Goal: Information Seeking & Learning: Learn about a topic

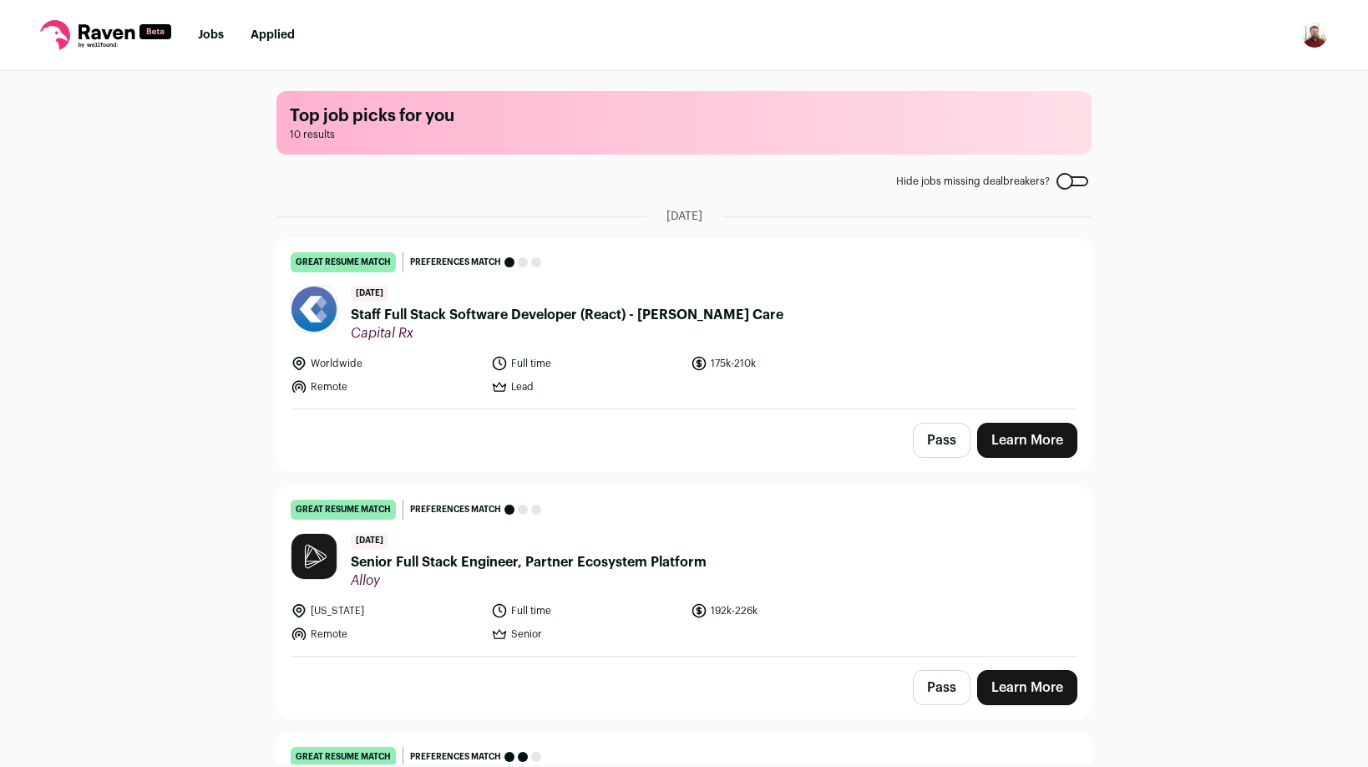
click at [203, 31] on link "Jobs" at bounding box center [211, 35] width 26 height 12
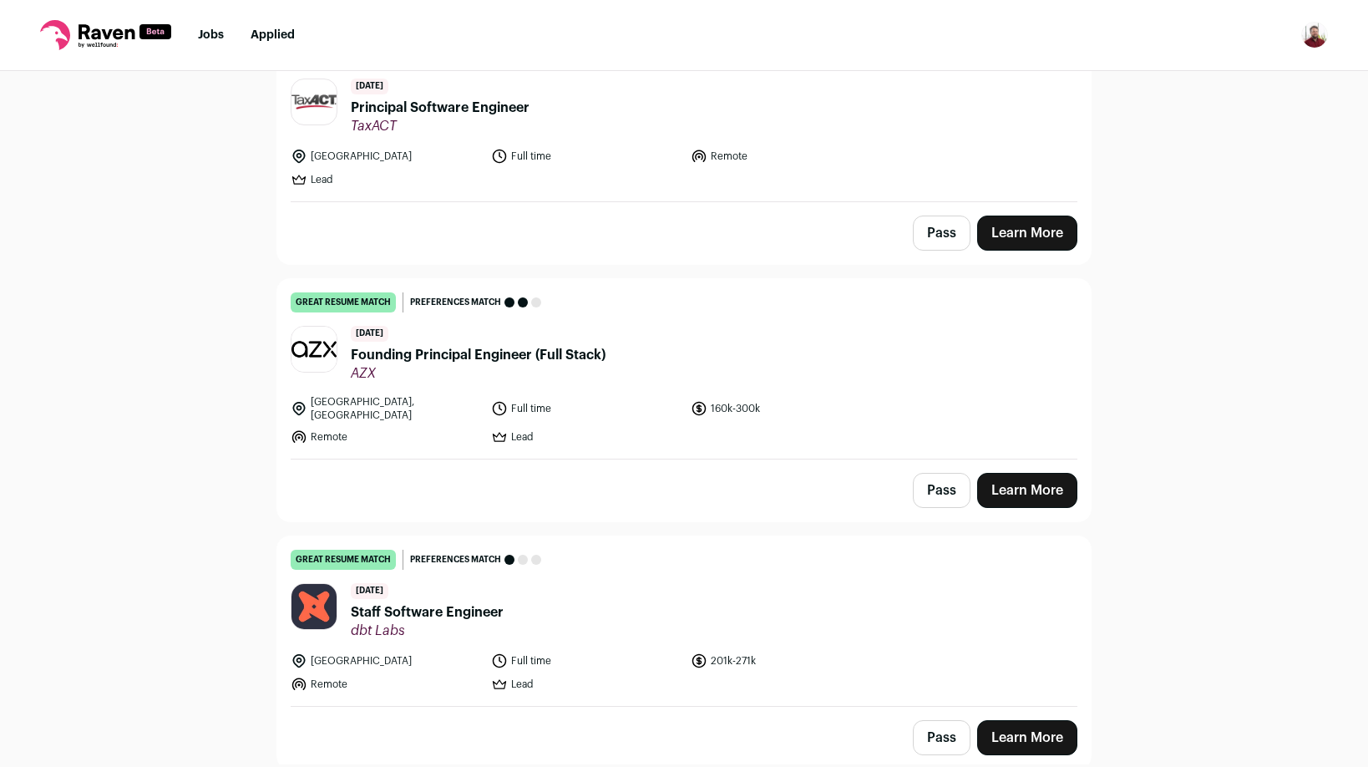
scroll to position [1697, 0]
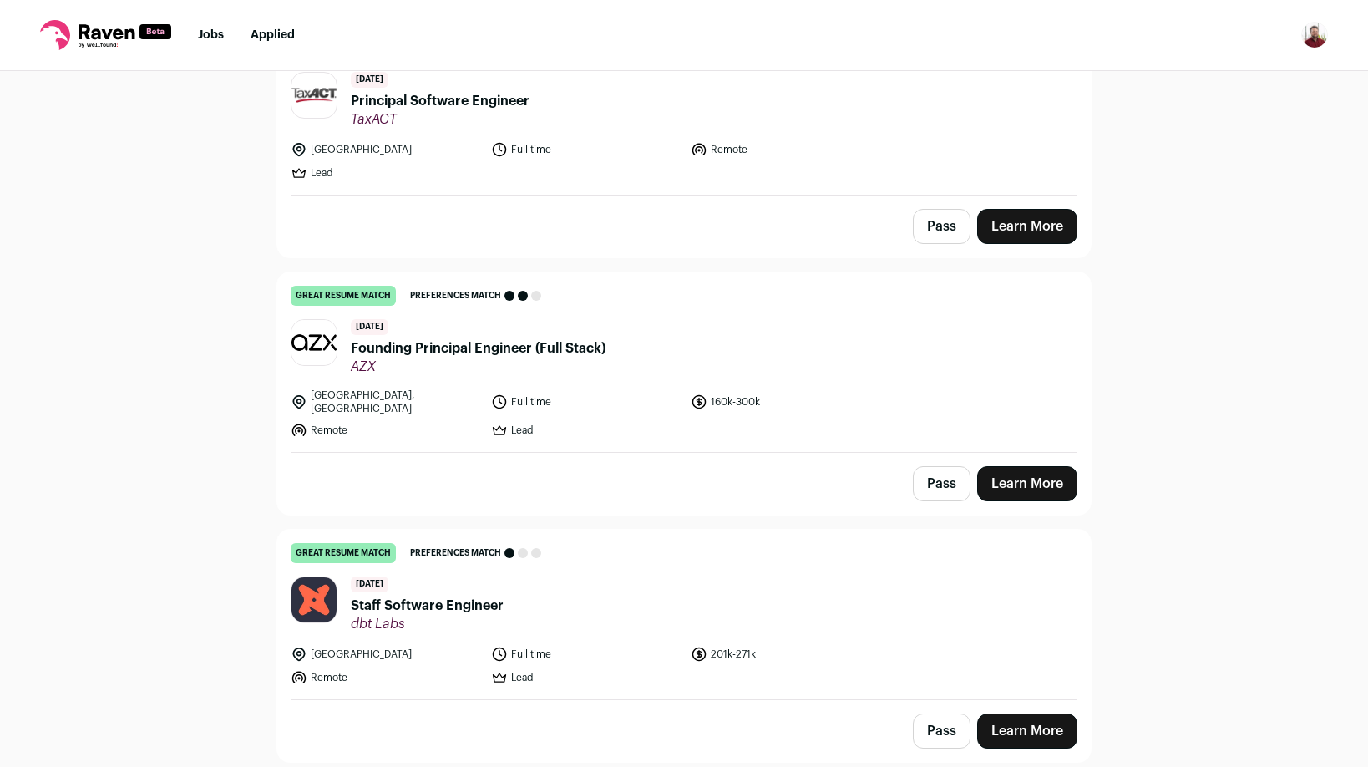
click at [469, 353] on span "Founding Principal Engineer (Full Stack)" at bounding box center [478, 348] width 255 height 20
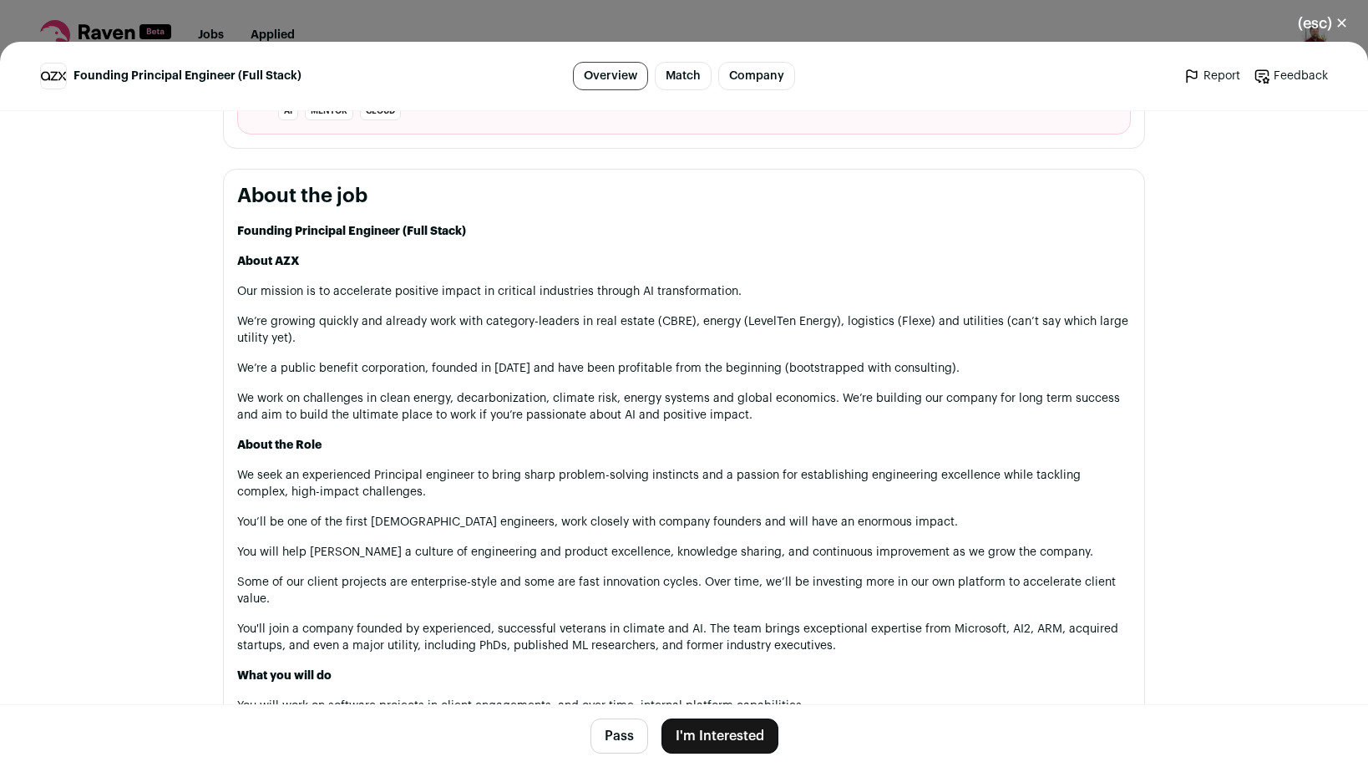
scroll to position [0, 0]
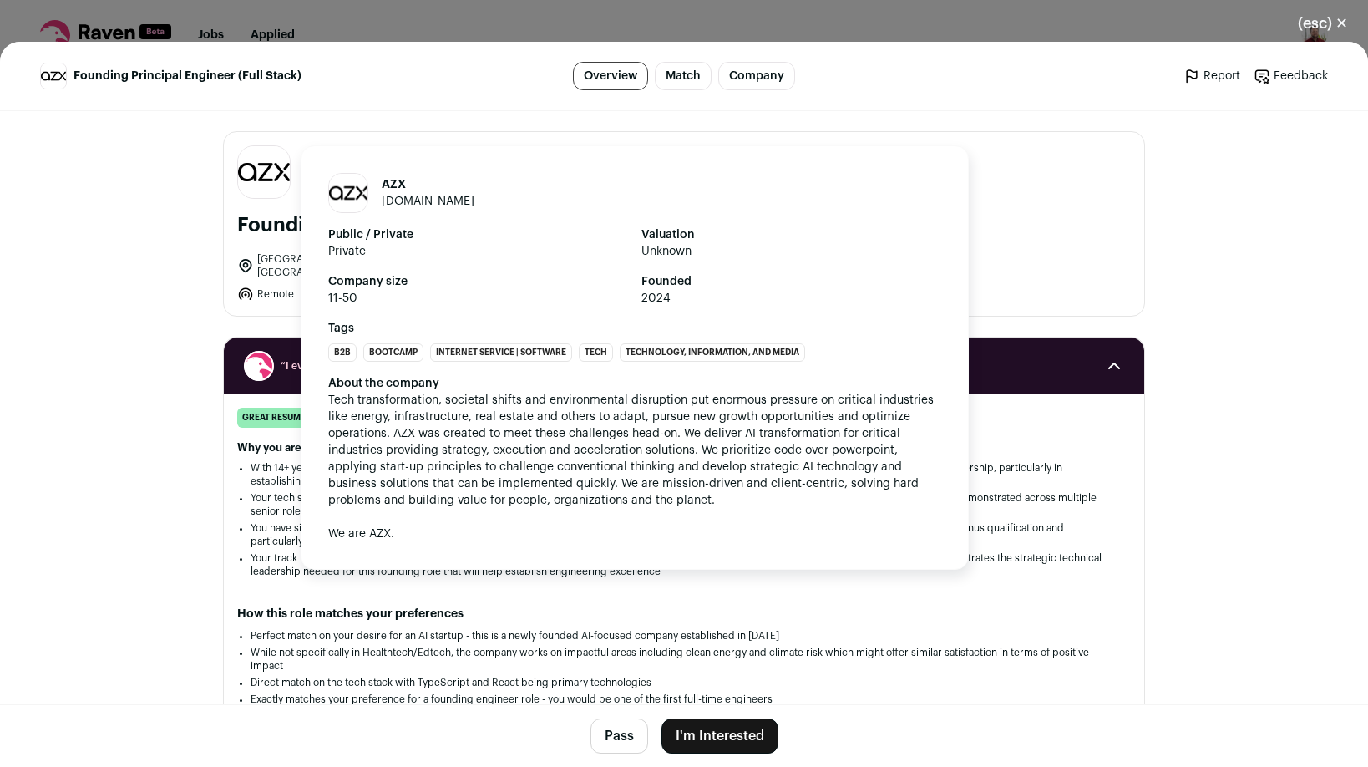
click at [385, 201] on link "azx.io" at bounding box center [428, 201] width 93 height 12
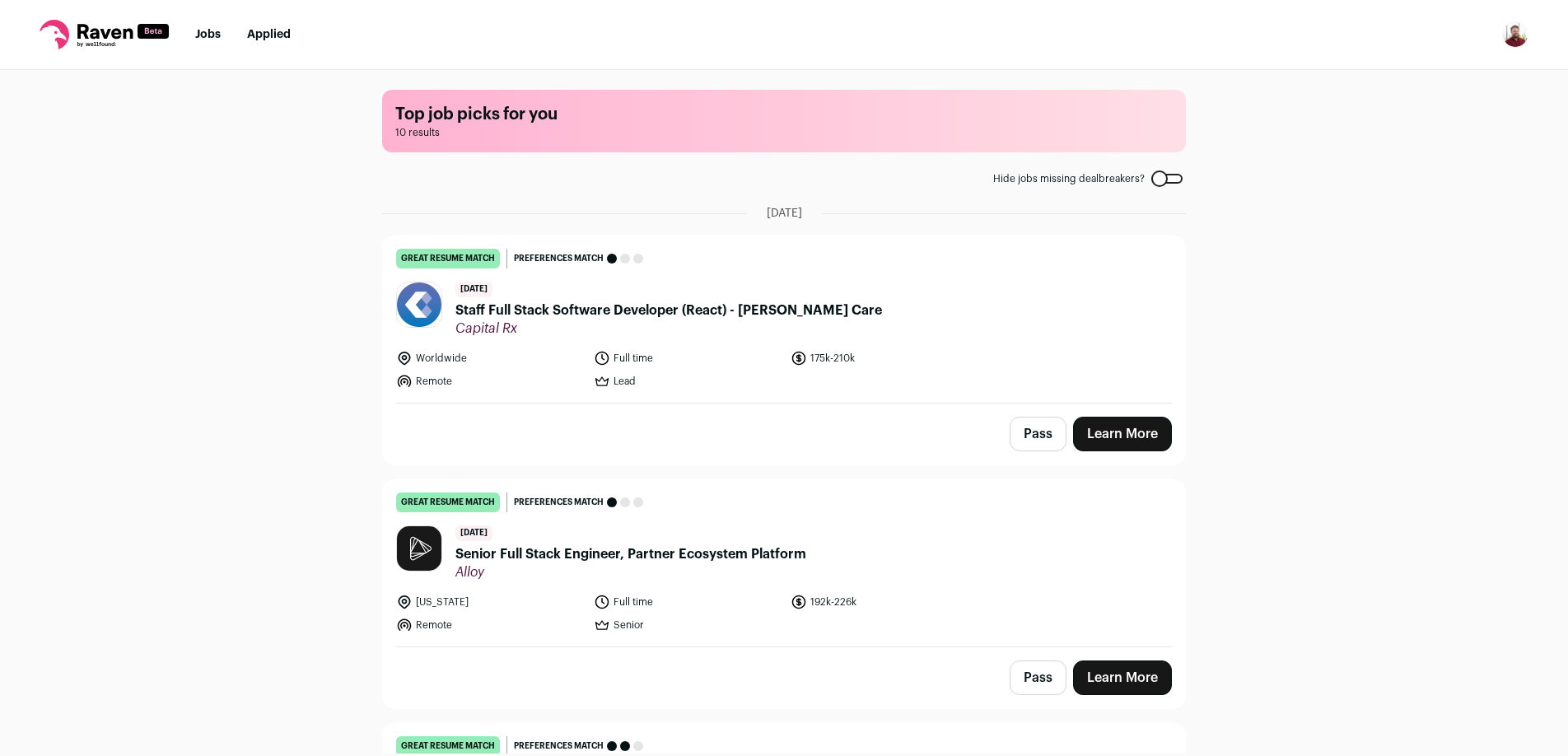
click at [614, 309] on span "Staff Full Stack Software Developer (React) - [PERSON_NAME] Care" at bounding box center [668, 310] width 427 height 20
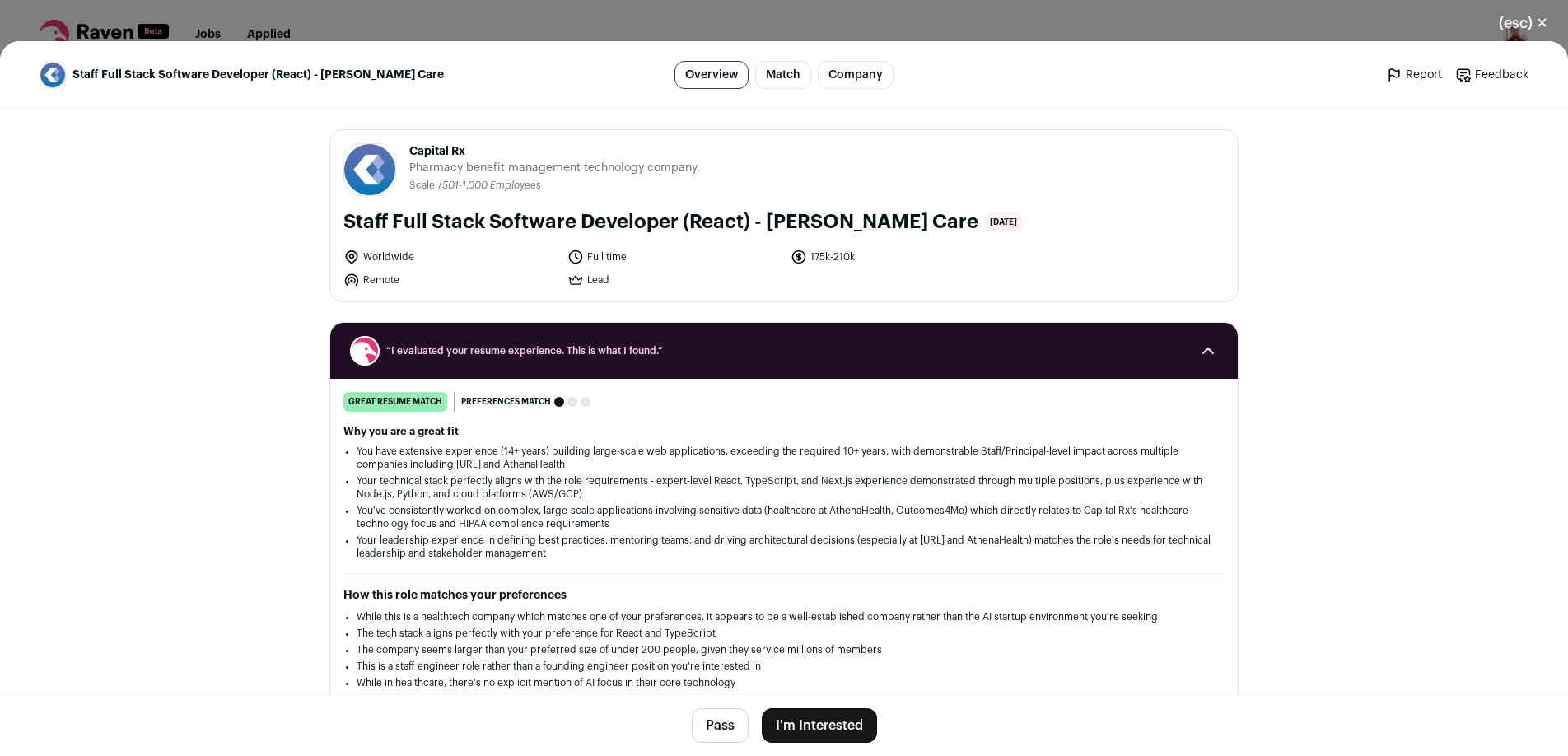
click at [627, 221] on h1 "Staff Full Stack Software Developer (React) - [PERSON_NAME] Care" at bounding box center [660, 222] width 635 height 27
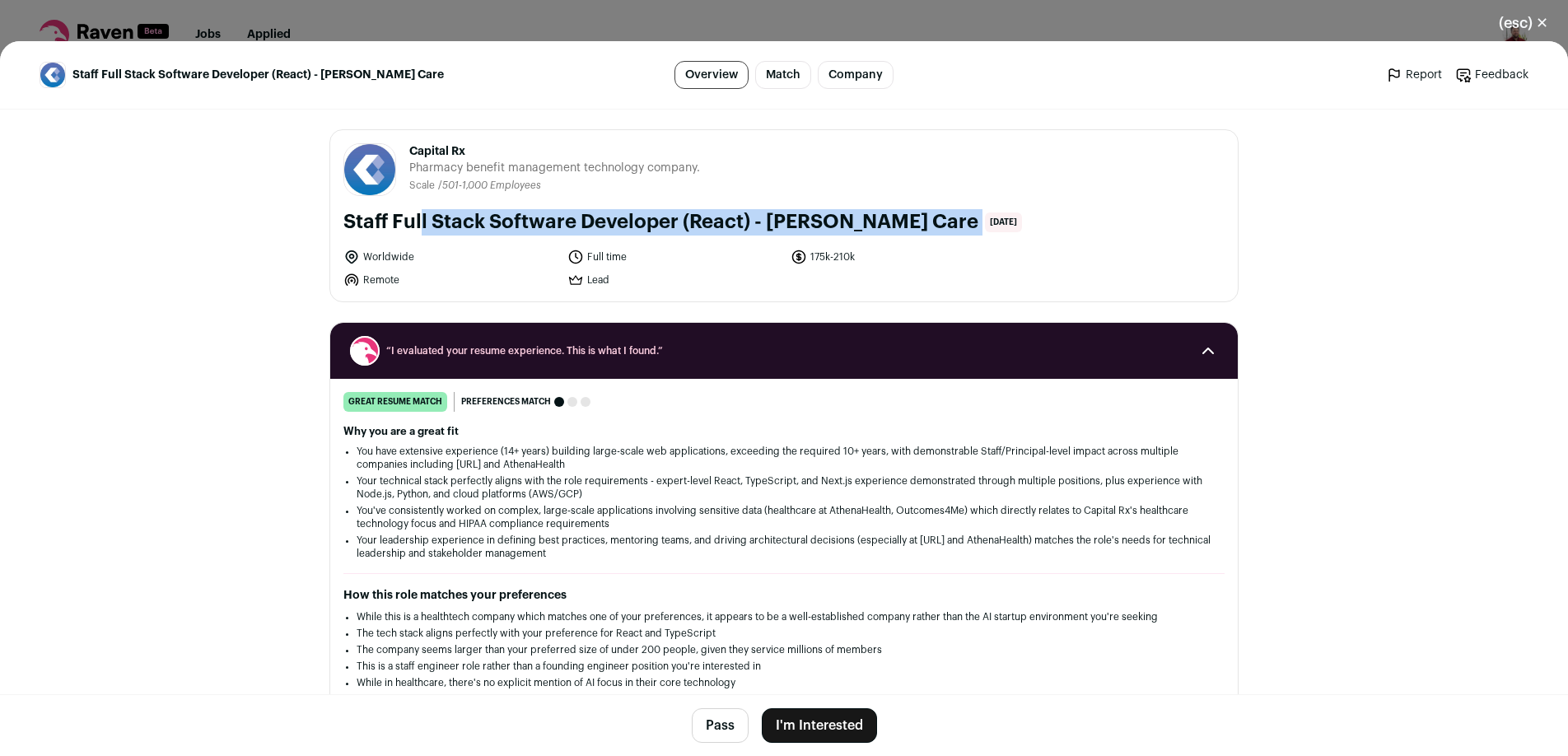
click at [627, 221] on h1 "Staff Full Stack Software Developer (React) - [PERSON_NAME] Care" at bounding box center [660, 222] width 635 height 27
copy div "Staff Full Stack Software Developer (React) - [PERSON_NAME] Care"
click at [829, 723] on button "I'm Interested" at bounding box center [819, 724] width 115 height 34
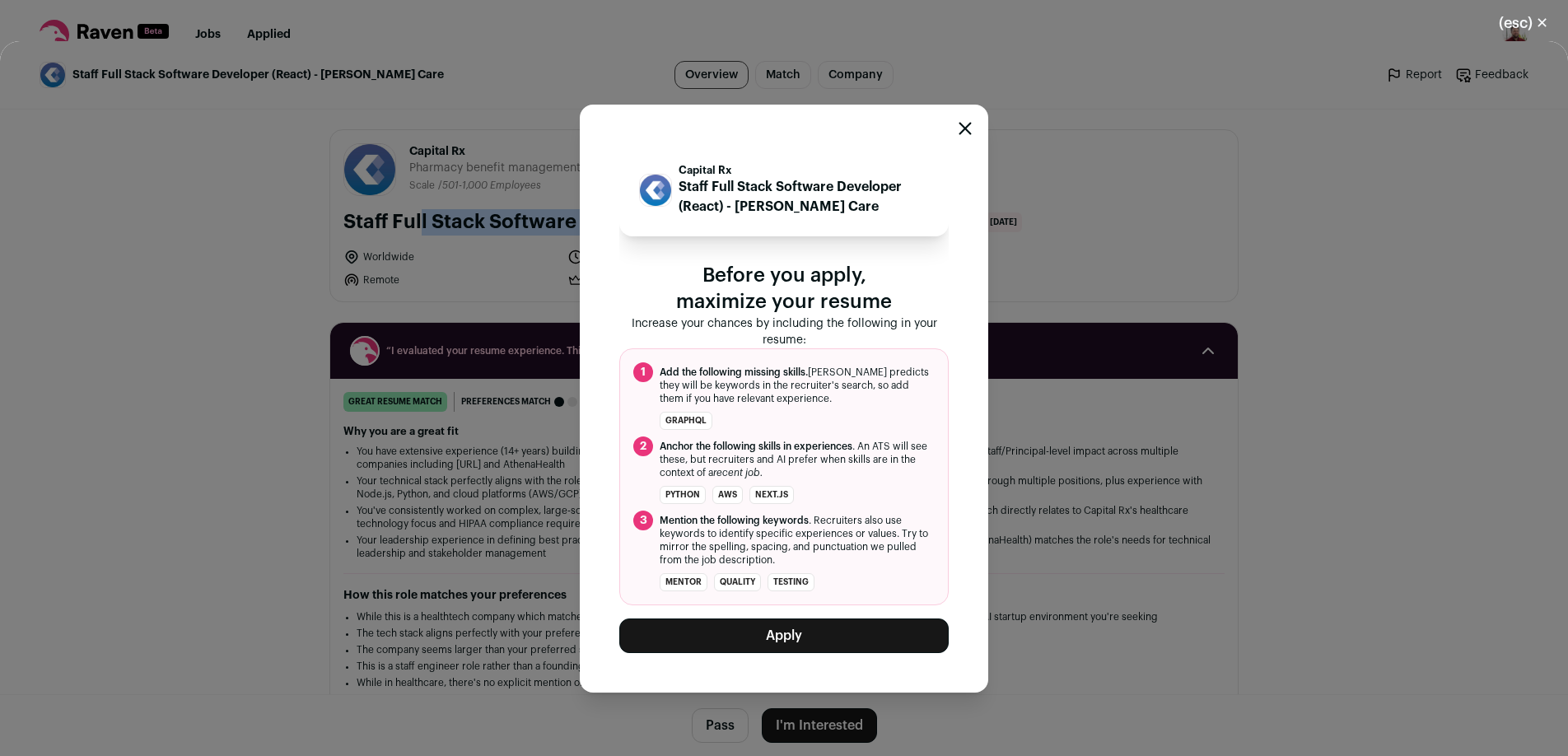
click at [964, 127] on icon "Close modal" at bounding box center [964, 128] width 13 height 13
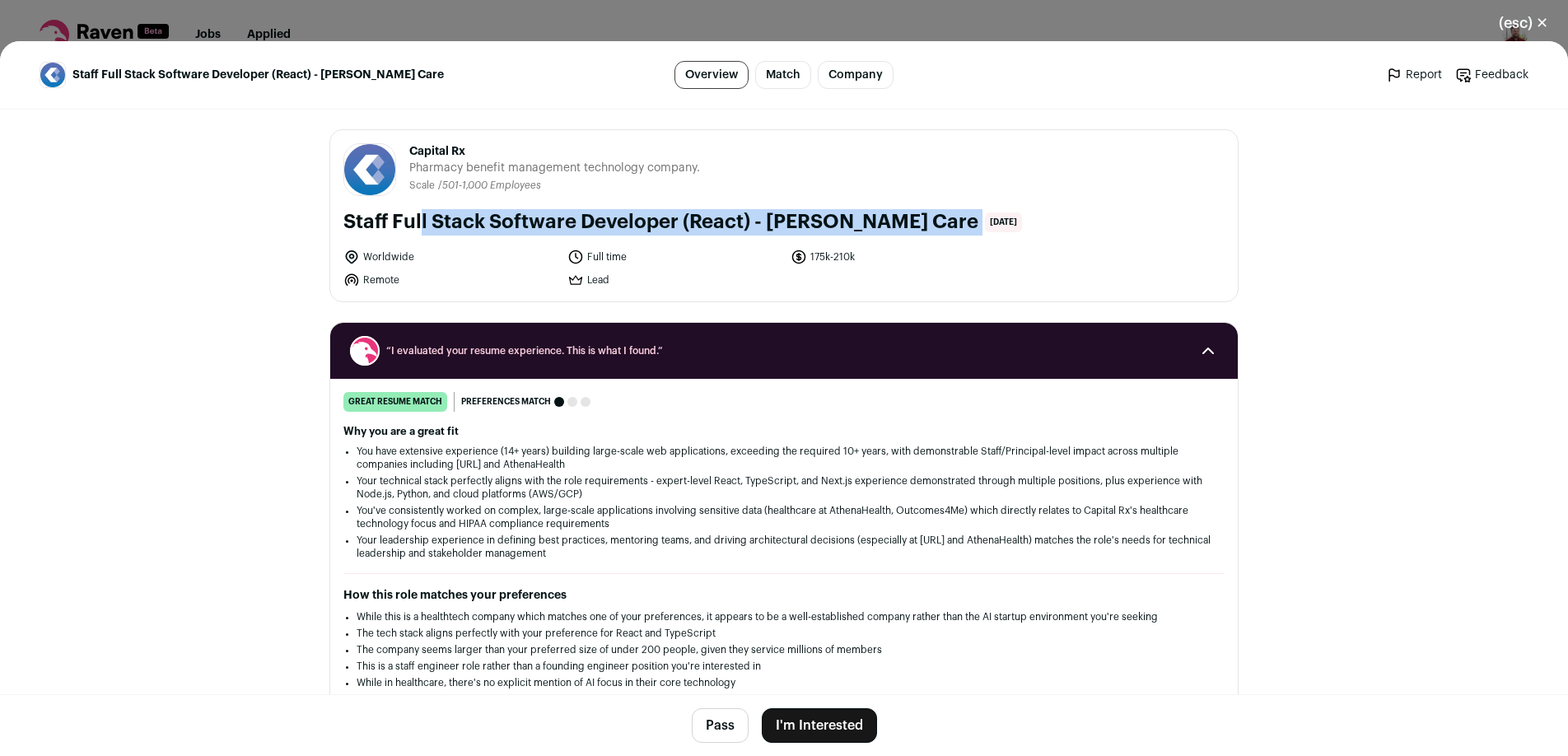
click at [1524, 18] on button "(esc) ✕" at bounding box center [1523, 23] width 89 height 36
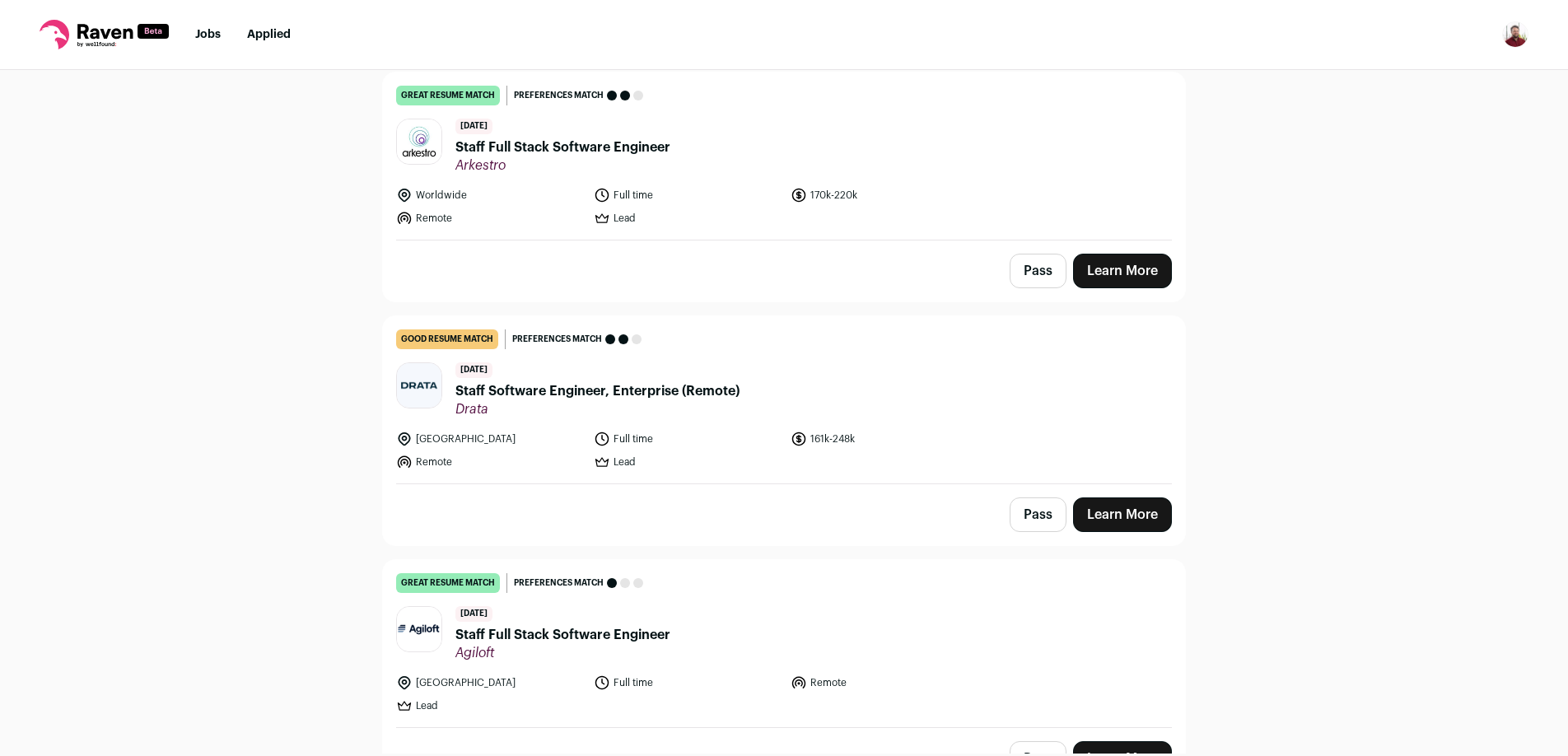
scroll to position [667, 0]
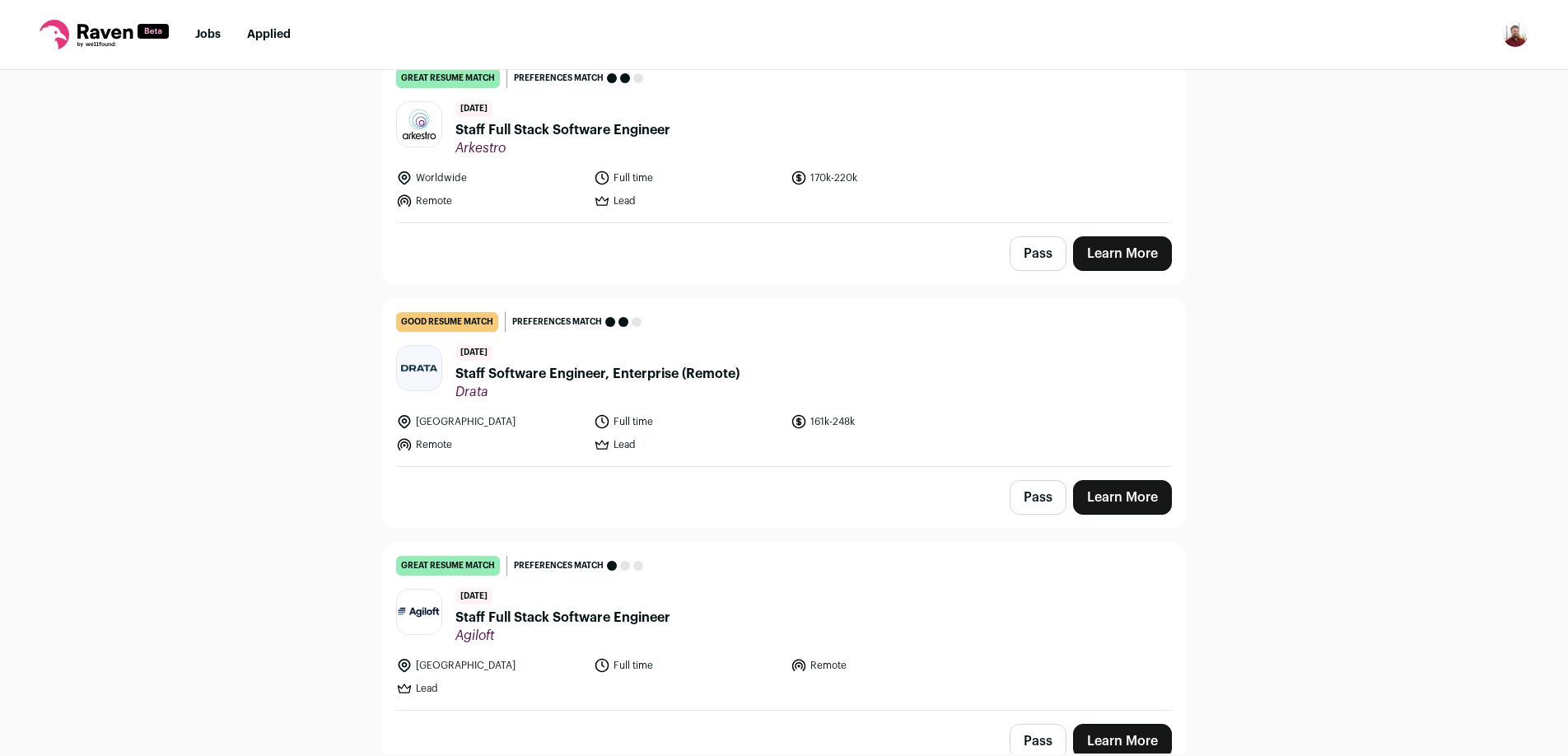
click at [493, 116] on span "[DATE]" at bounding box center [474, 109] width 37 height 16
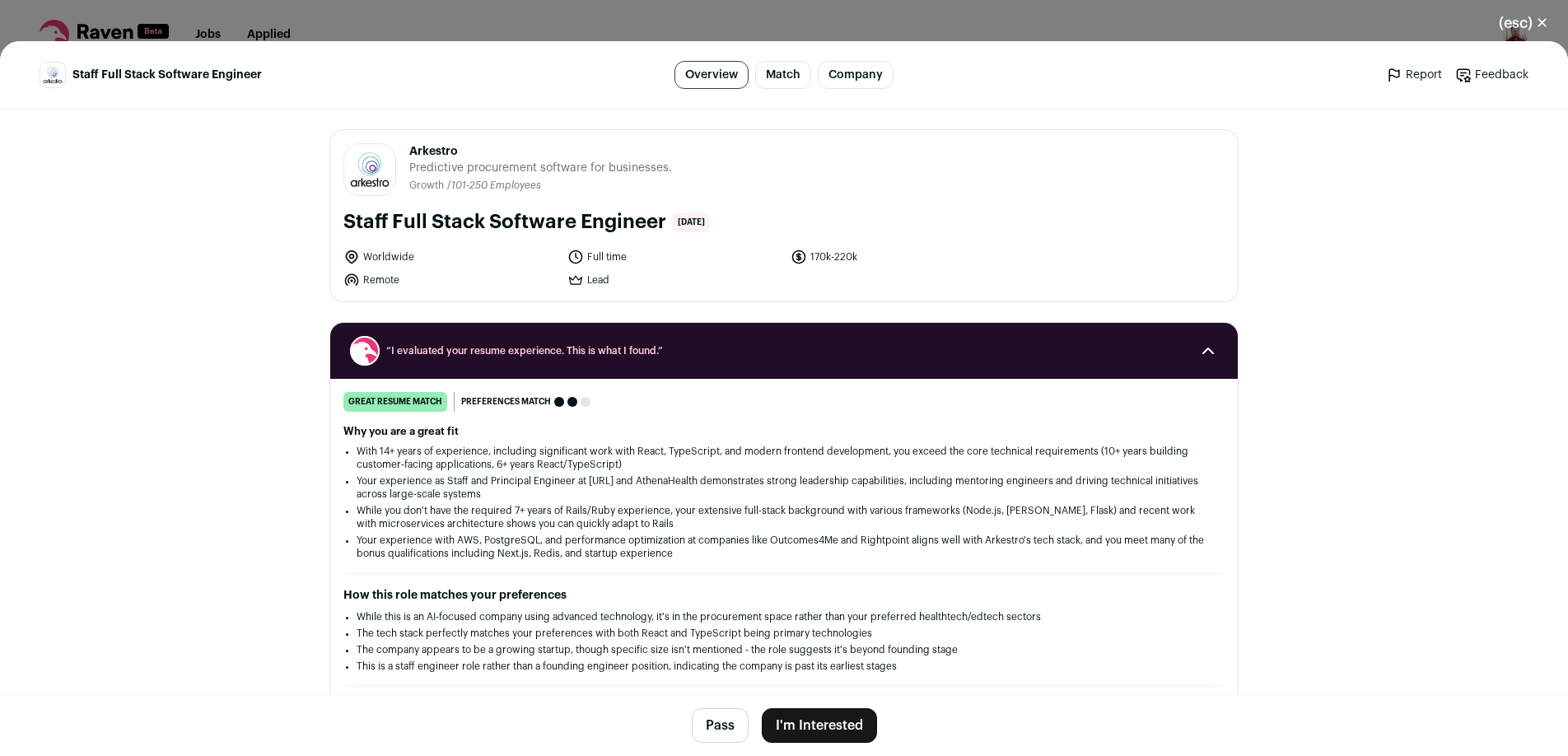
click at [1508, 24] on button "(esc) ✕" at bounding box center [1523, 23] width 89 height 36
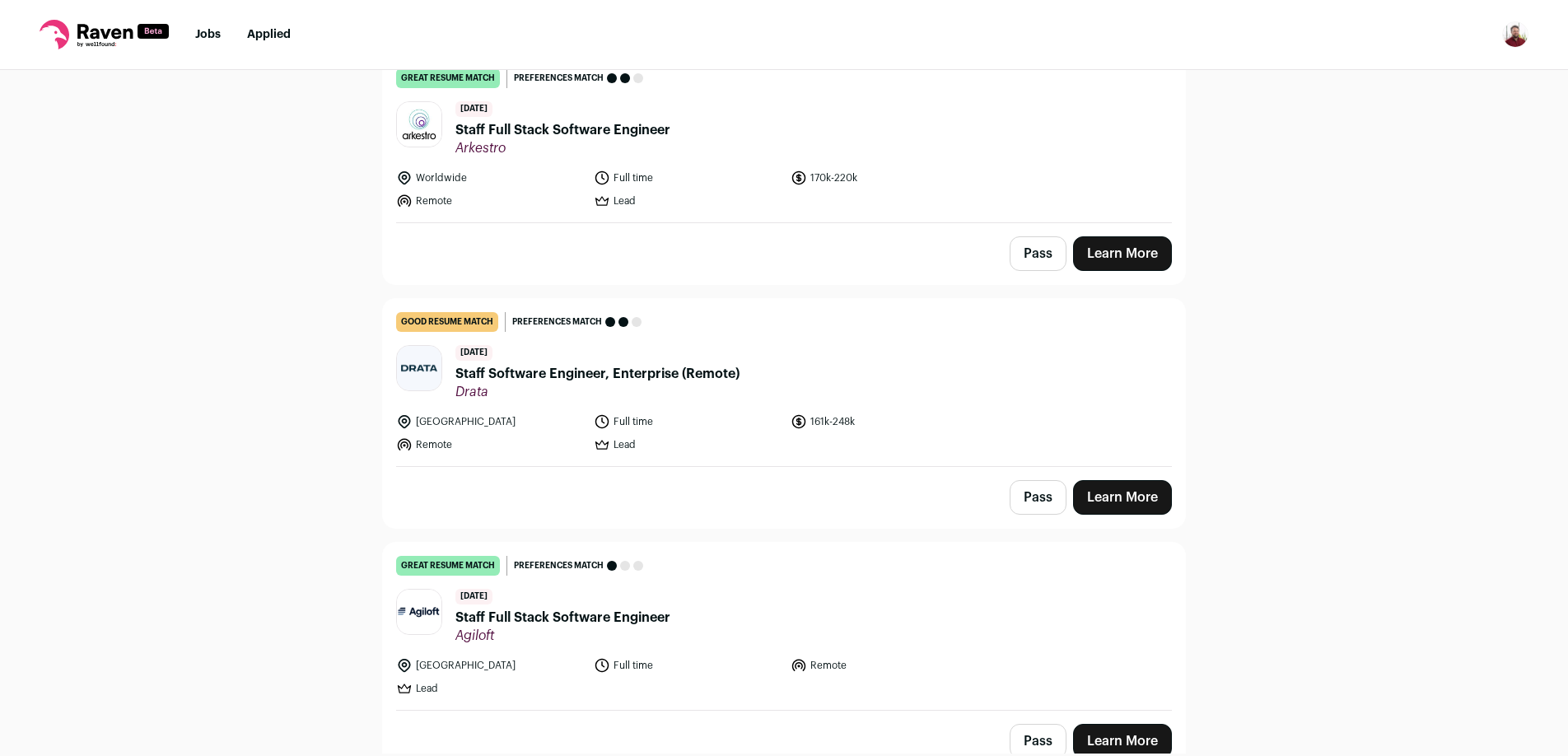
click at [630, 382] on span "Staff Software Engineer, Enterprise (Remote)" at bounding box center [597, 374] width 284 height 20
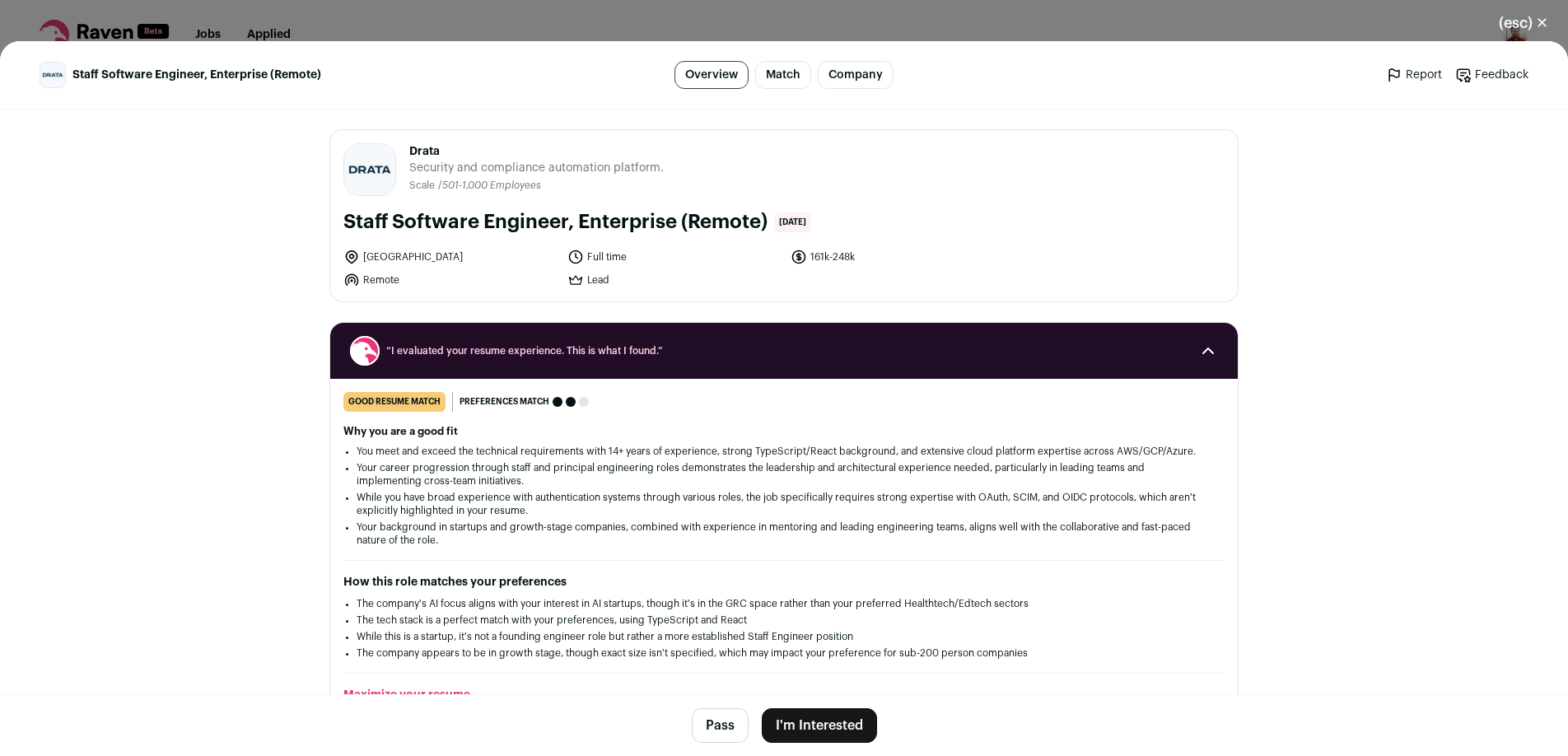
click at [1500, 28] on button "(esc) ✕" at bounding box center [1523, 23] width 89 height 36
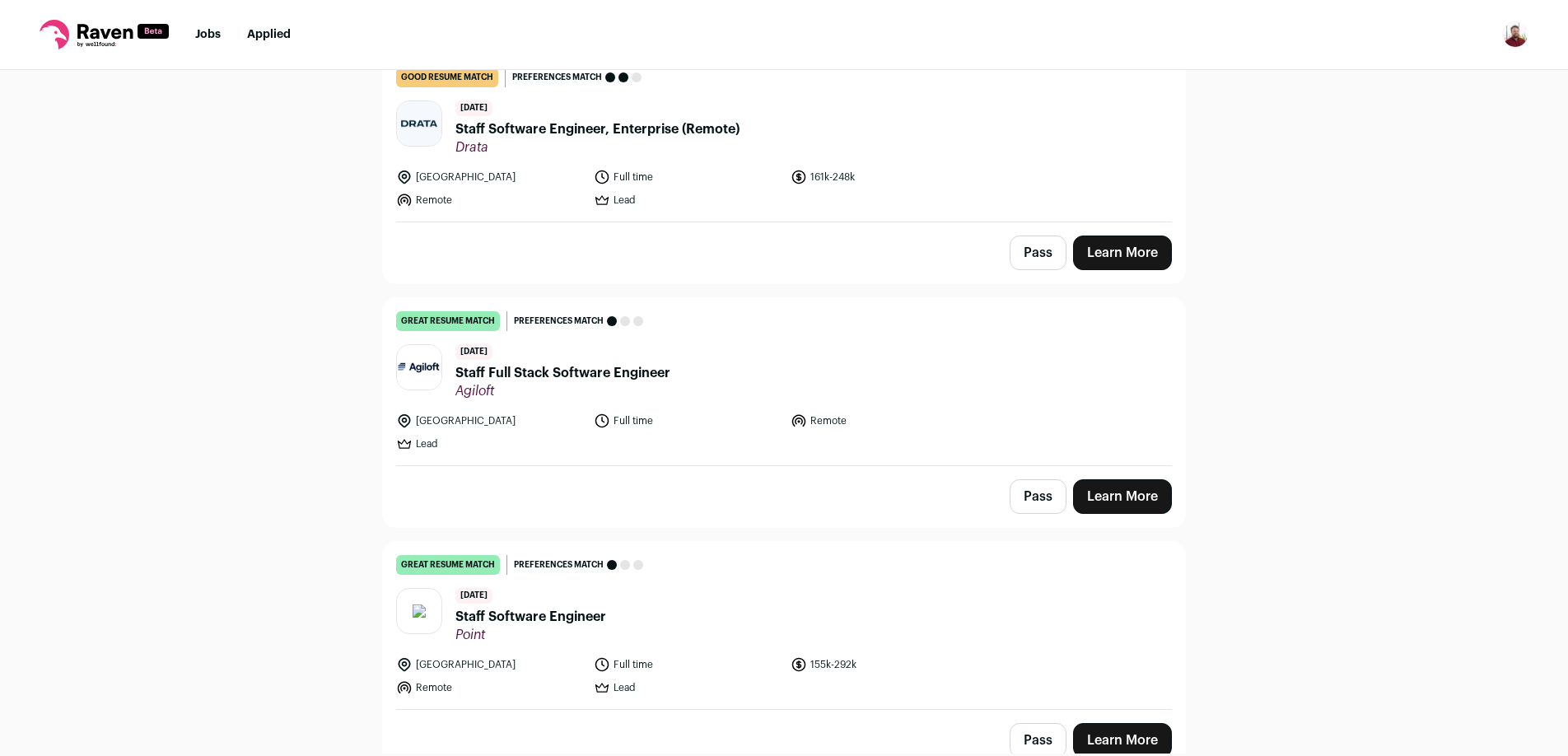
scroll to position [944, 0]
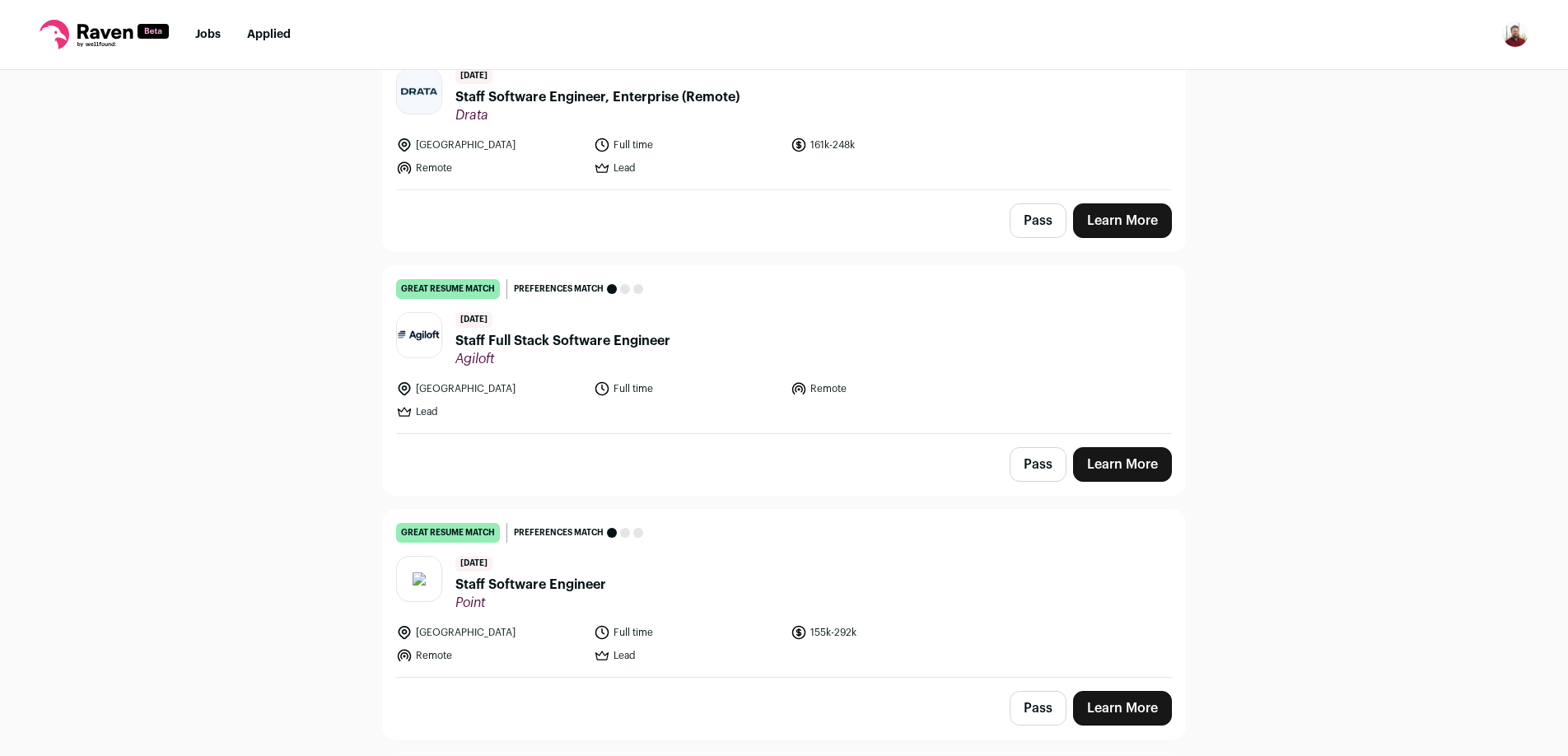
click at [582, 339] on span "Staff Full Stack Software Engineer" at bounding box center [563, 341] width 215 height 20
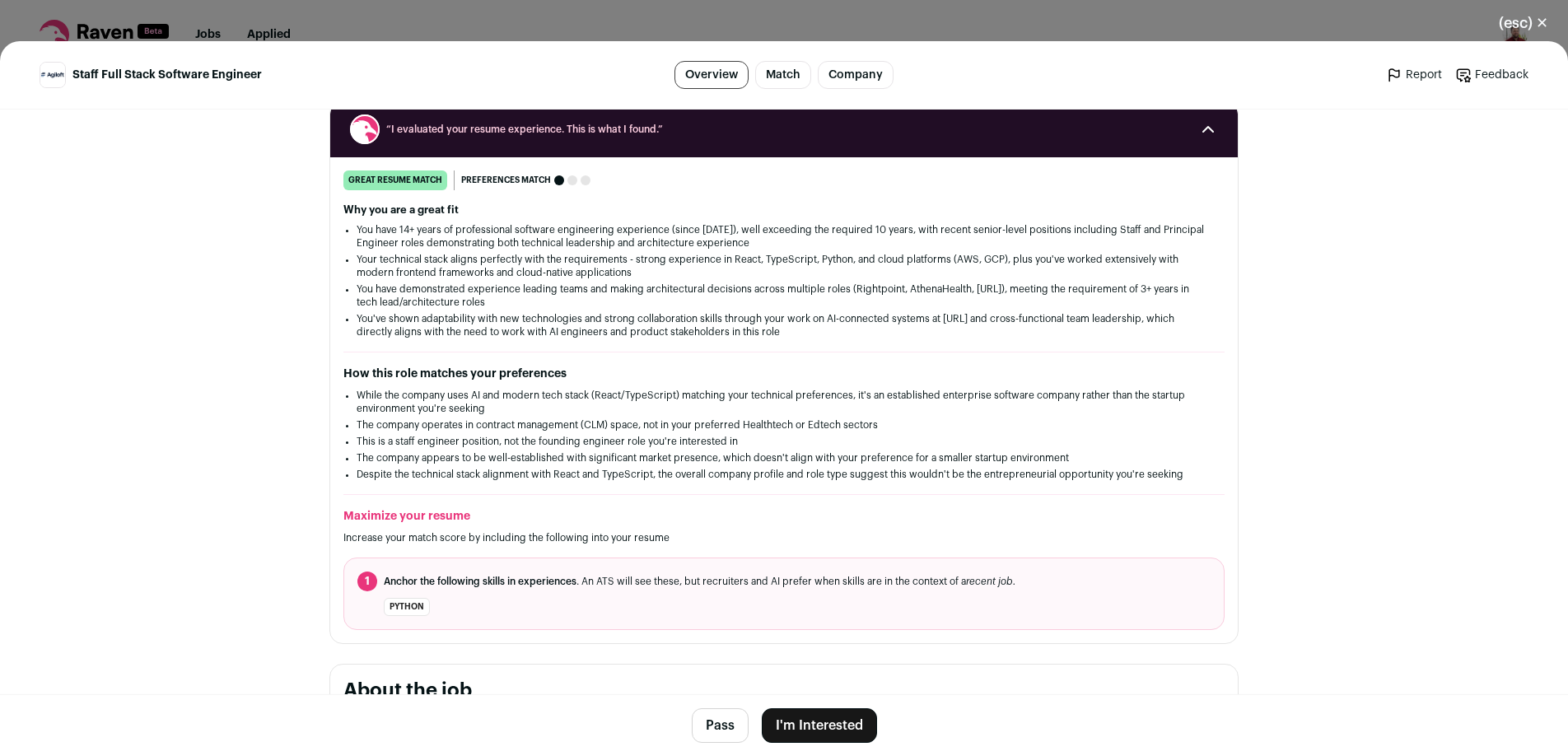
scroll to position [312, 0]
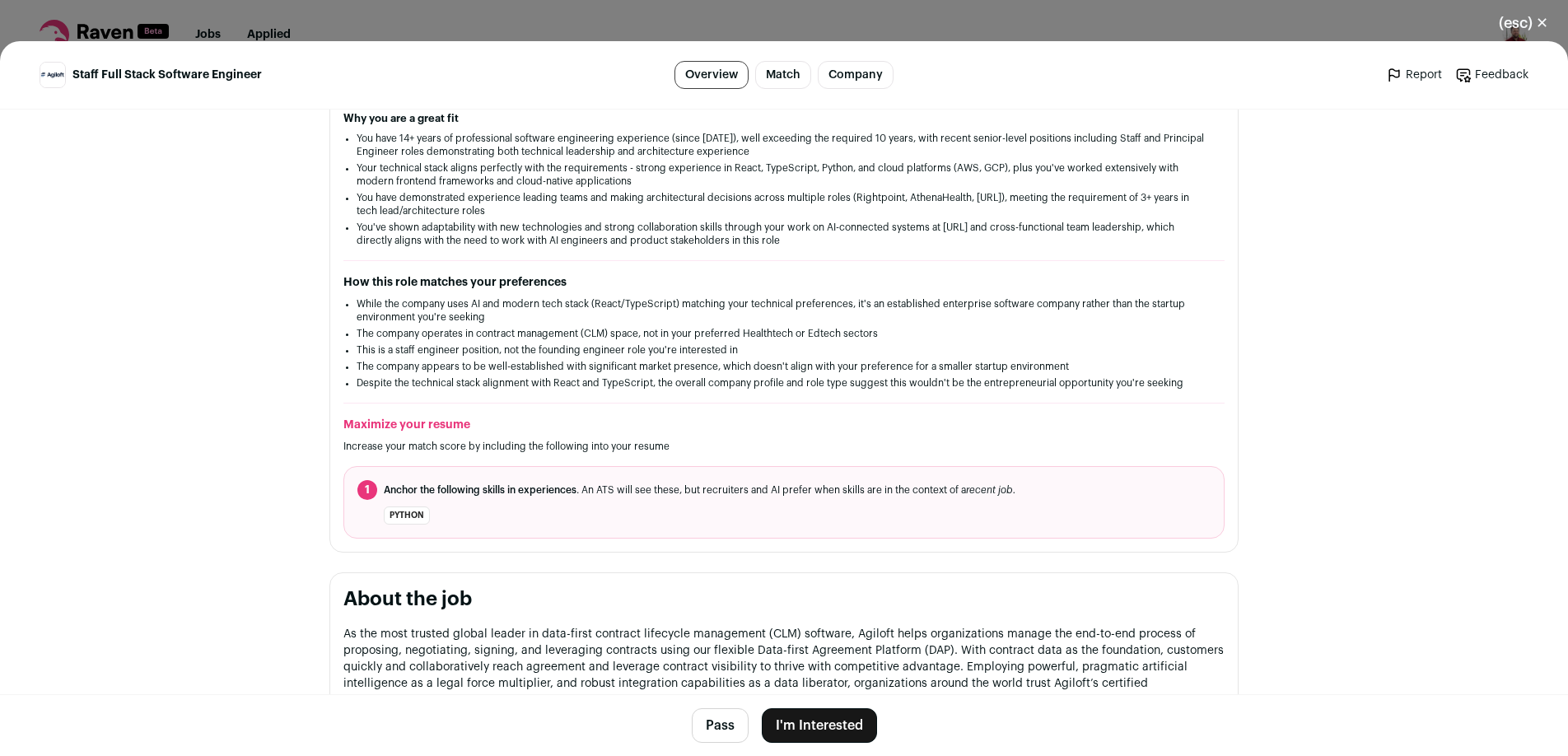
click at [859, 332] on li "The company operates in contract management (CLM) space, not in your preferred …" at bounding box center [784, 333] width 854 height 13
drag, startPoint x: 859, startPoint y: 332, endPoint x: 495, endPoint y: 334, distance: 364.0
click at [495, 334] on li "The company operates in contract management (CLM) space, not in your preferred …" at bounding box center [784, 333] width 854 height 13
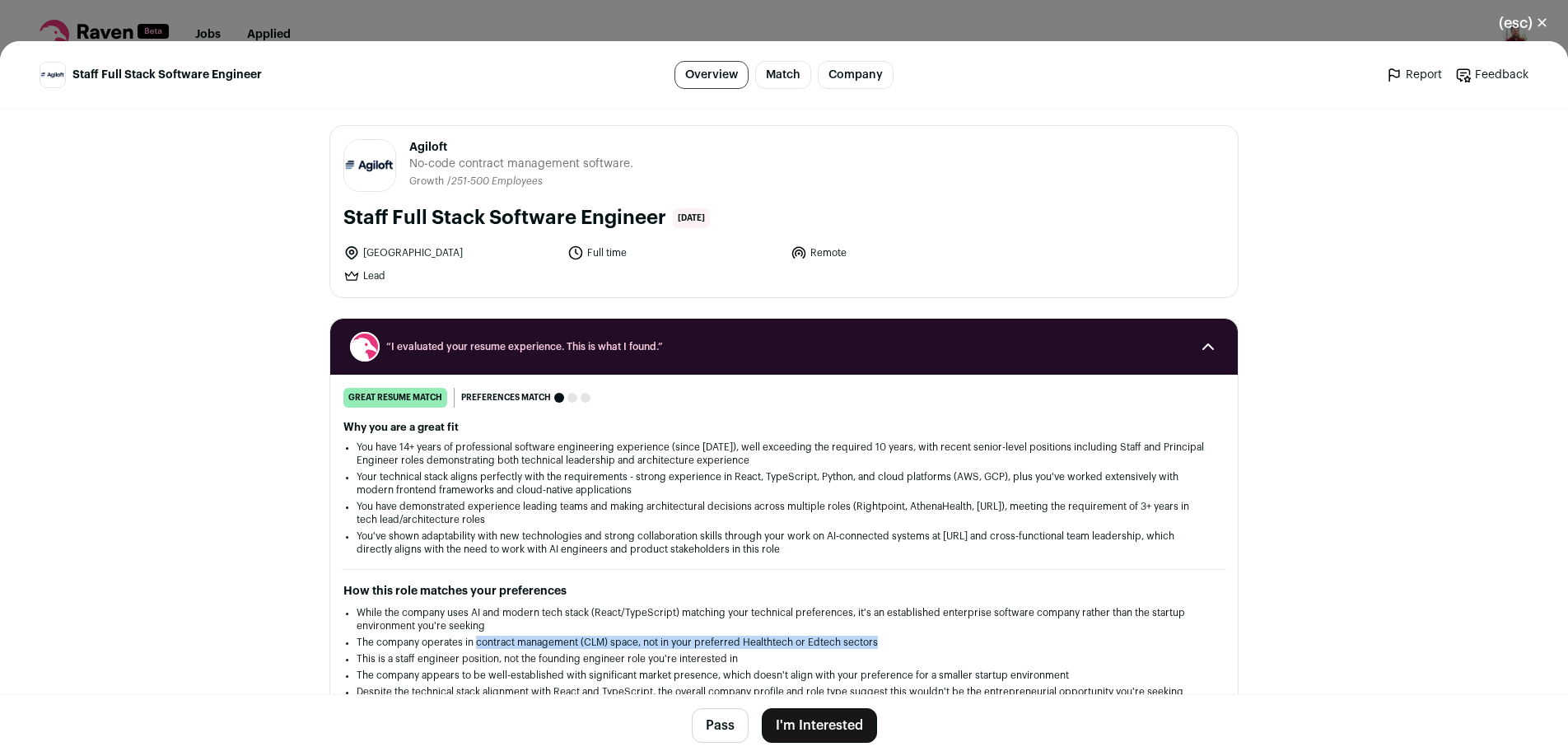
scroll to position [0, 0]
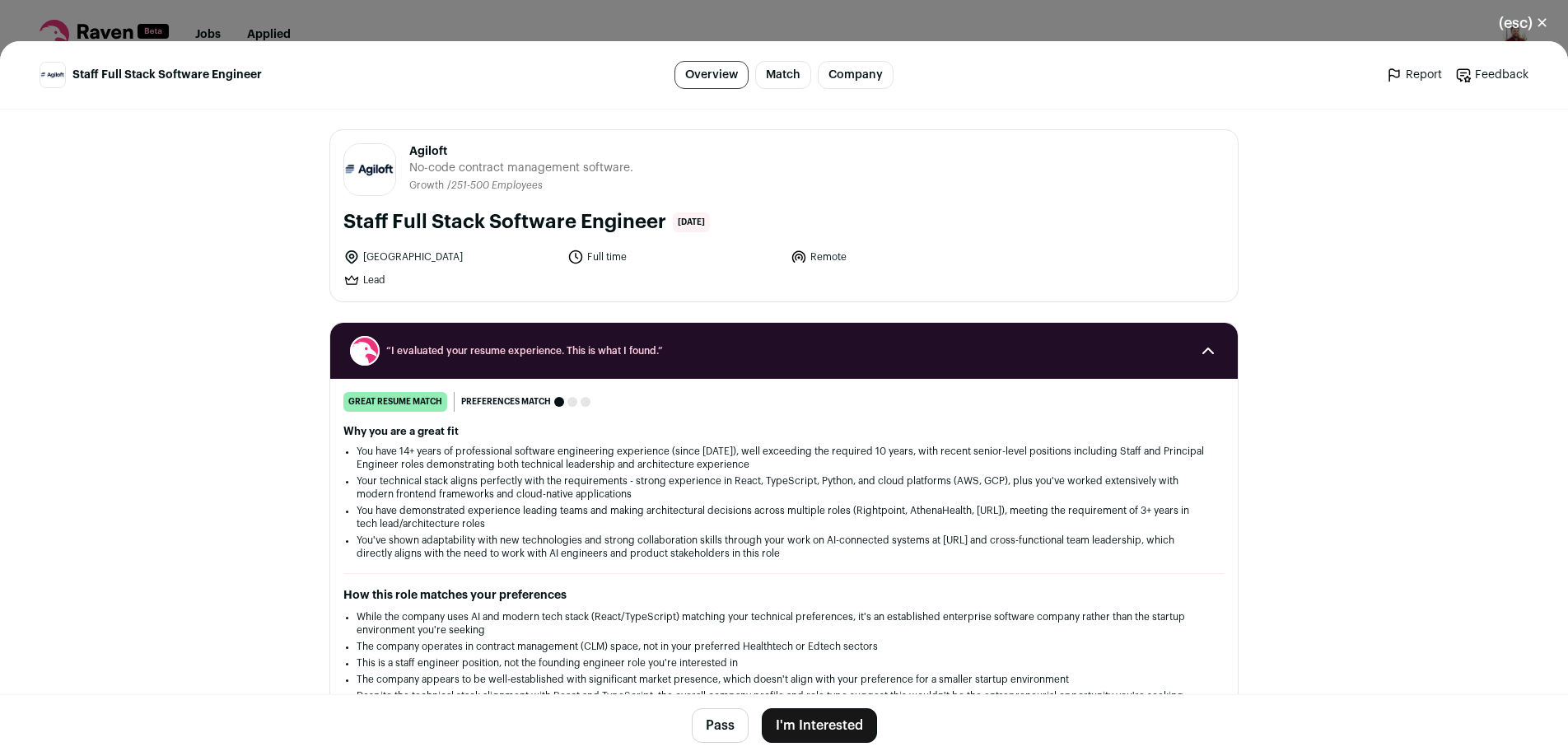
click at [587, 464] on li "You have 14+ years of professional software engineering experience (since 2011)…" at bounding box center [784, 457] width 854 height 27
click at [786, 79] on link "Match" at bounding box center [783, 75] width 56 height 28
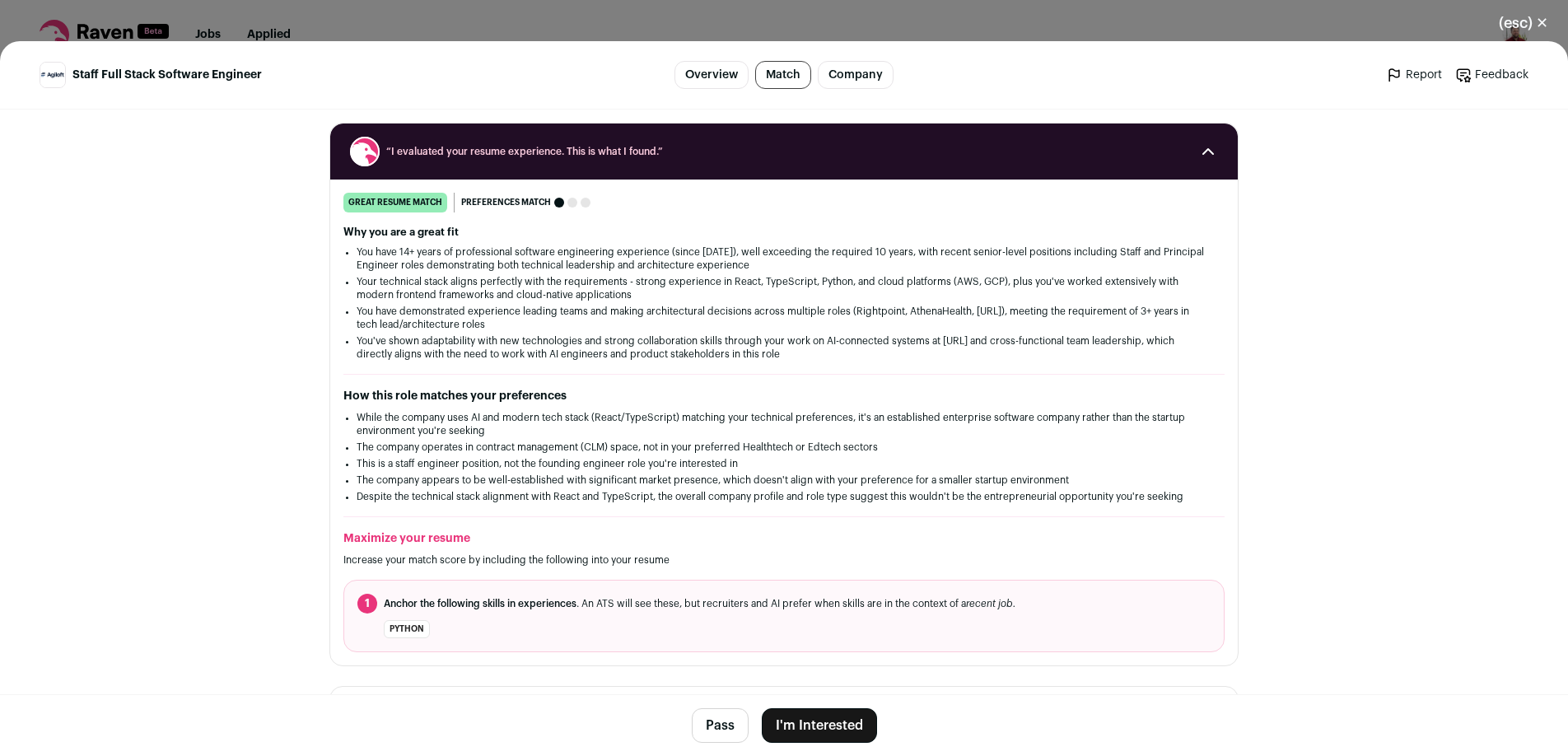
scroll to position [202, 0]
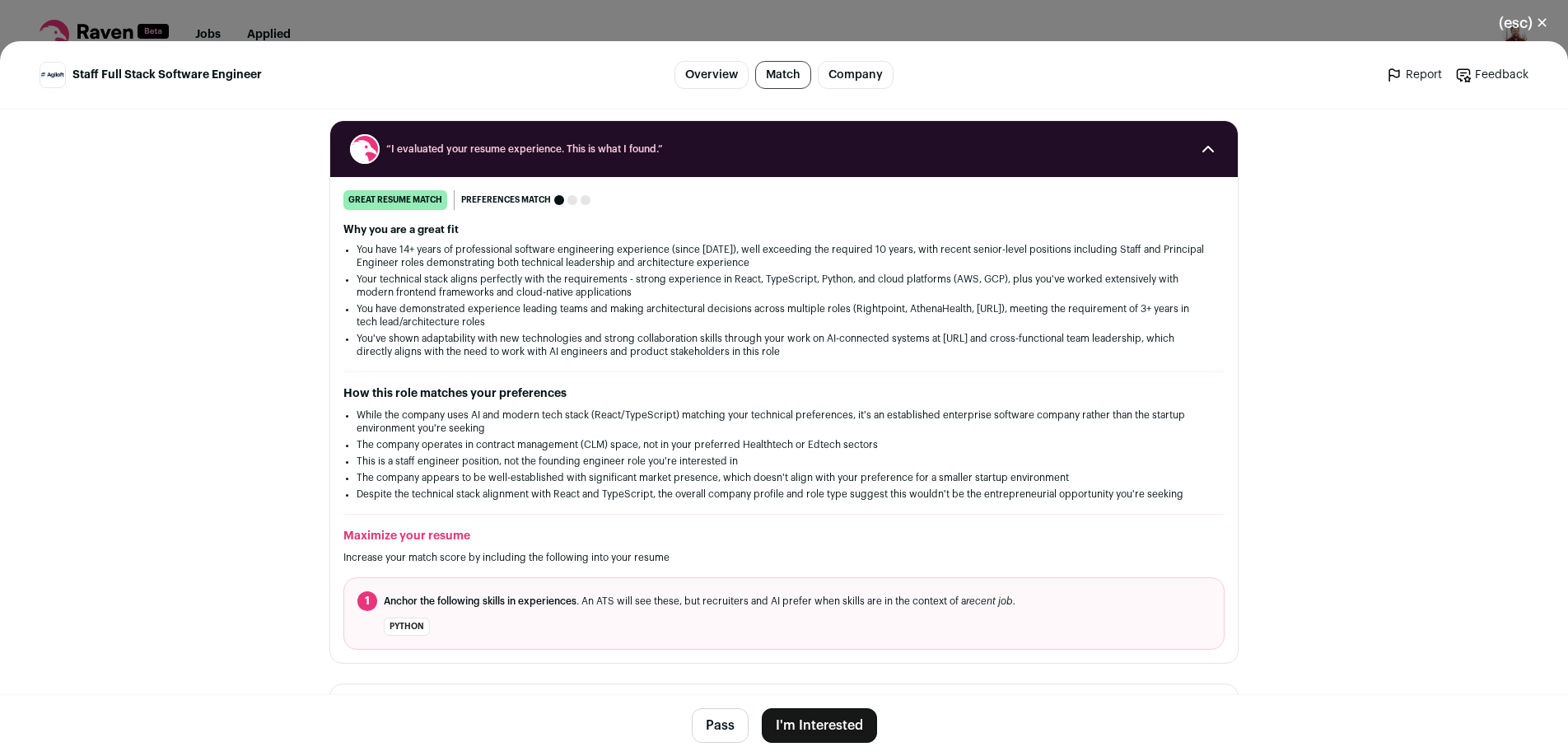
click at [737, 75] on link "Overview" at bounding box center [711, 75] width 74 height 28
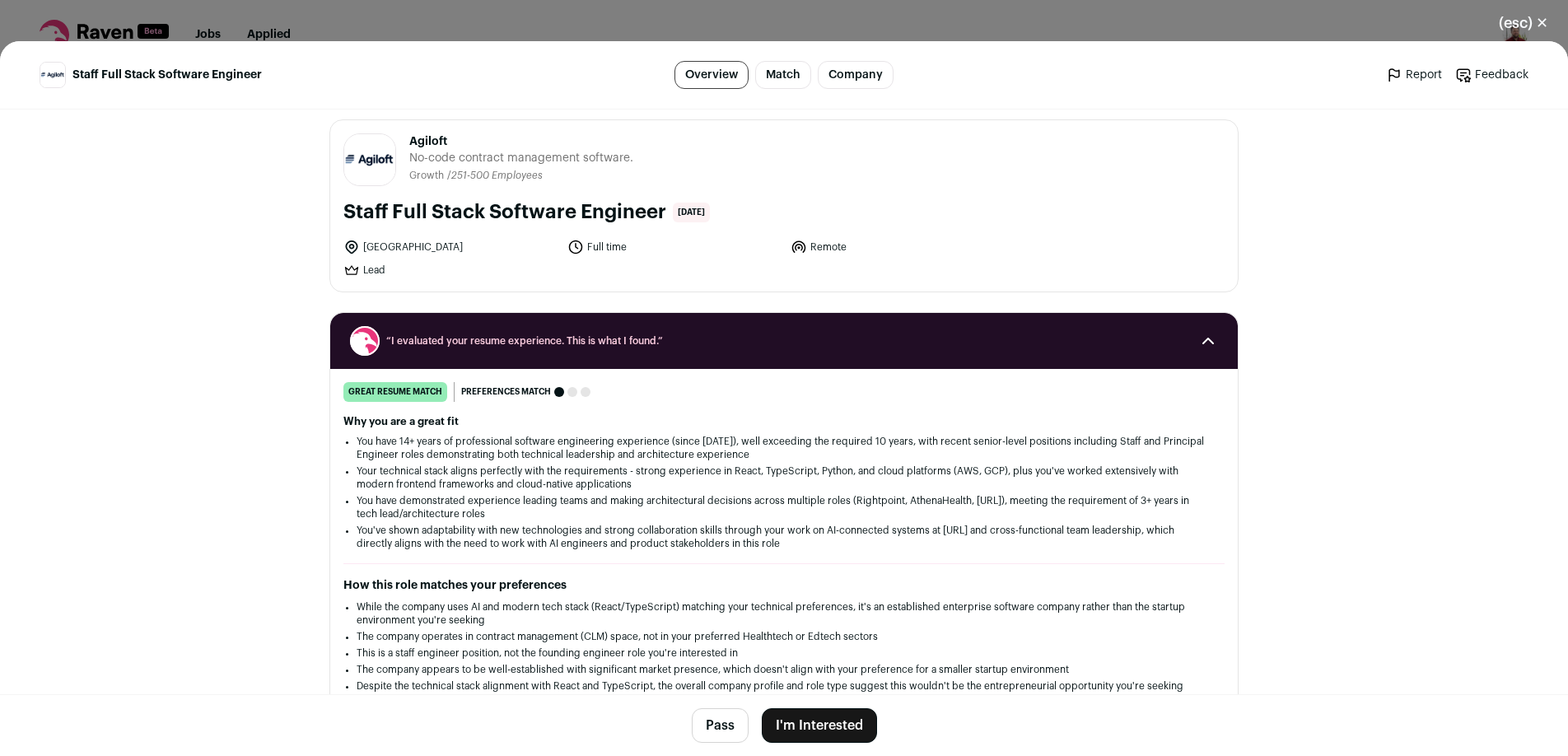
scroll to position [9, 0]
click at [1524, 30] on button "(esc) ✕" at bounding box center [1523, 23] width 89 height 36
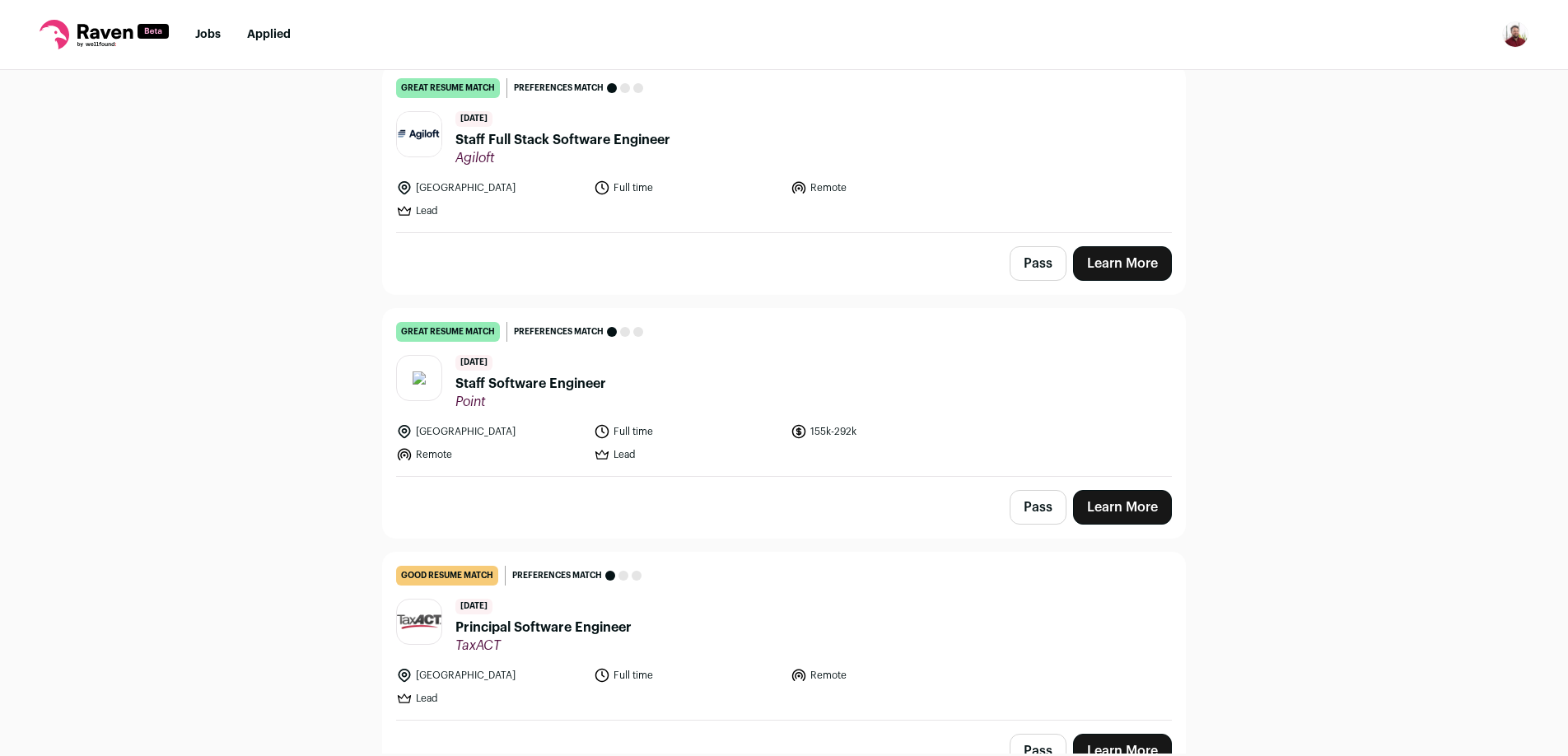
scroll to position [1210, 0]
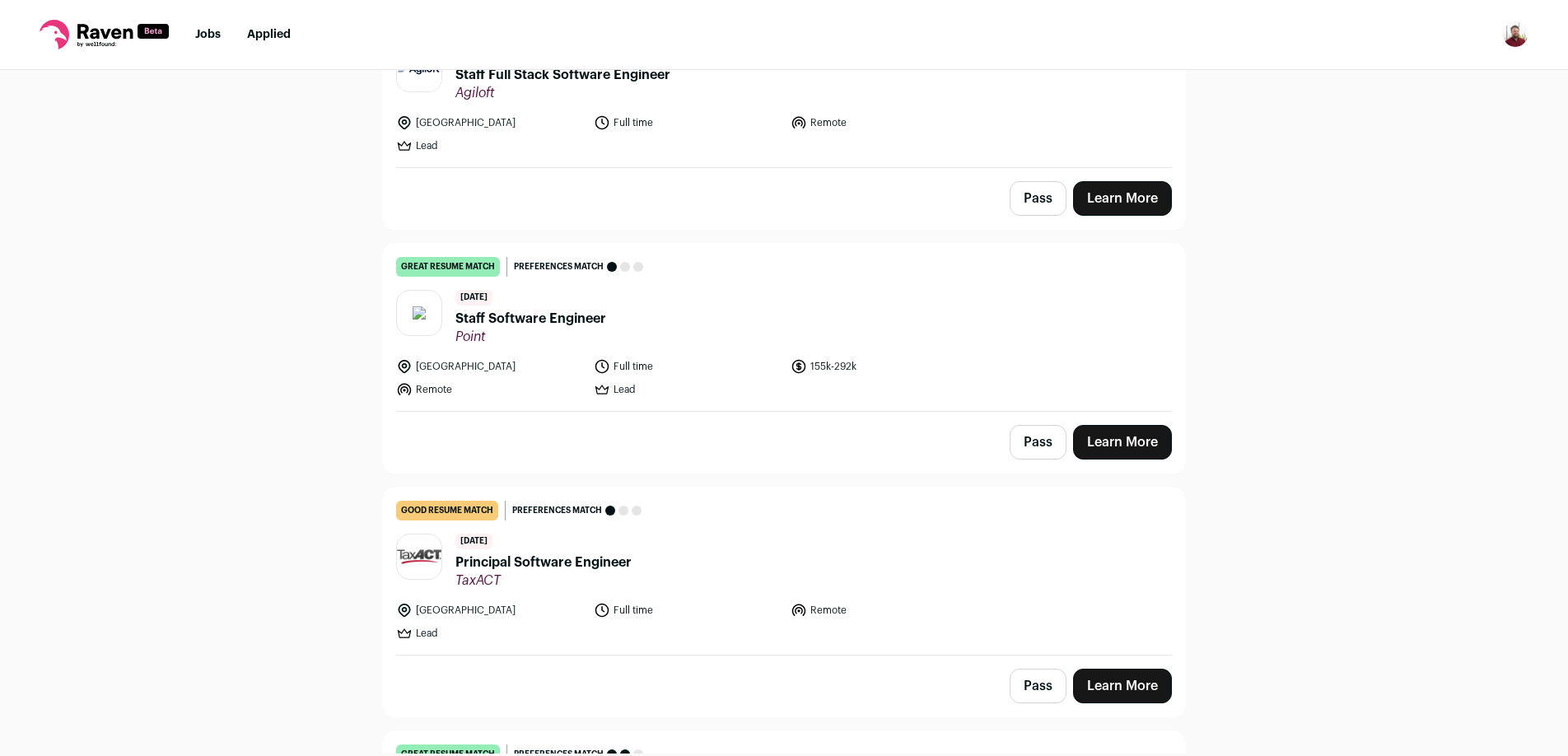
click at [519, 322] on span "Staff Software Engineer" at bounding box center [530, 318] width 151 height 20
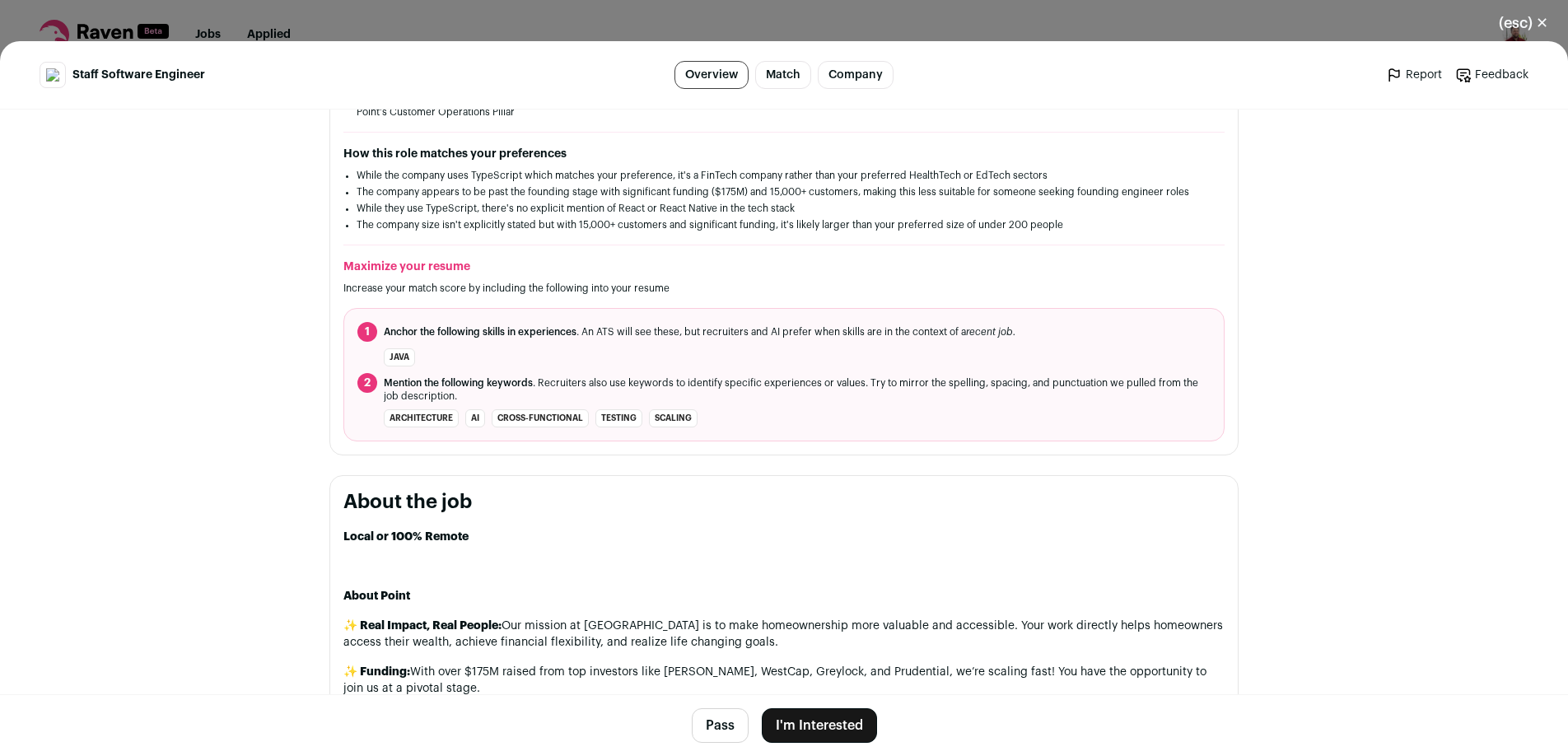
scroll to position [0, 0]
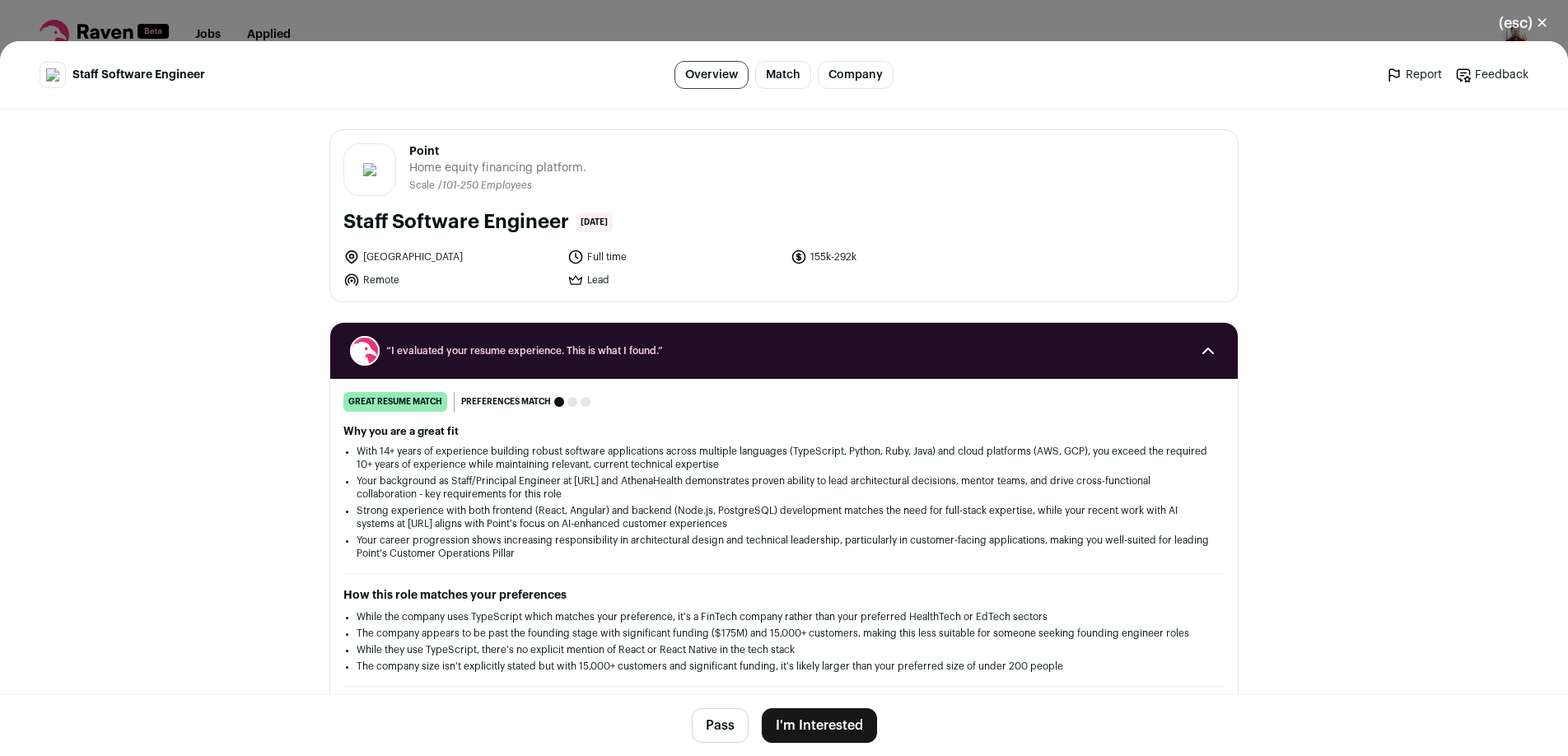
click at [540, 518] on li "Strong experience with both frontend (React, Angular) and backend (Node.js, Pos…" at bounding box center [784, 516] width 854 height 27
click at [540, 515] on li "Strong experience with both frontend (React, Angular) and backend (Node.js, Pos…" at bounding box center [784, 516] width 854 height 27
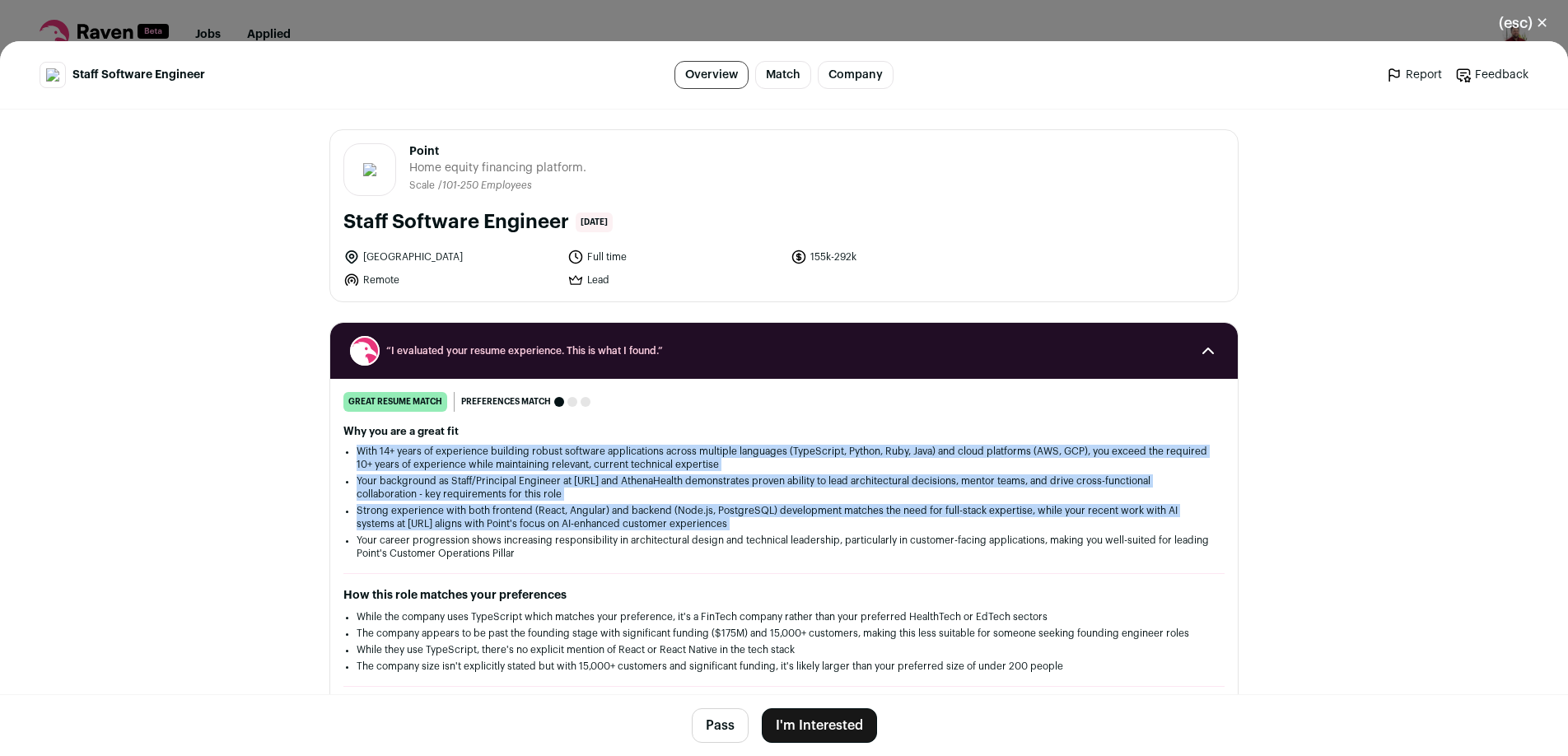
drag, startPoint x: 540, startPoint y: 515, endPoint x: 537, endPoint y: 453, distance: 62.1
click at [537, 453] on ul "With 14+ years of experience building robust software applications across multi…" at bounding box center [784, 502] width 854 height 115
click at [537, 453] on li "With 14+ years of experience building robust software applications across multi…" at bounding box center [784, 457] width 854 height 27
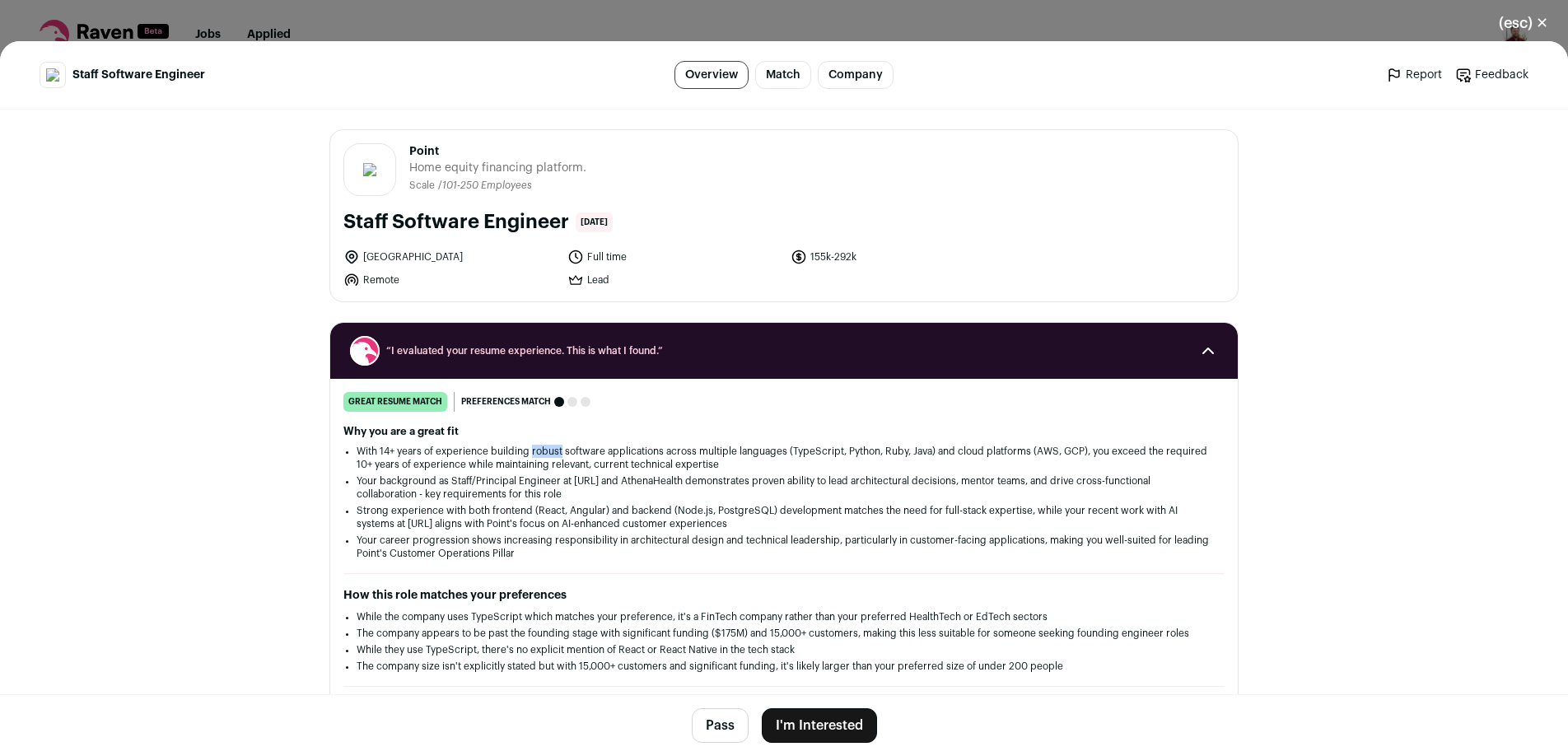
click at [537, 453] on li "With 14+ years of experience building robust software applications across multi…" at bounding box center [784, 457] width 854 height 27
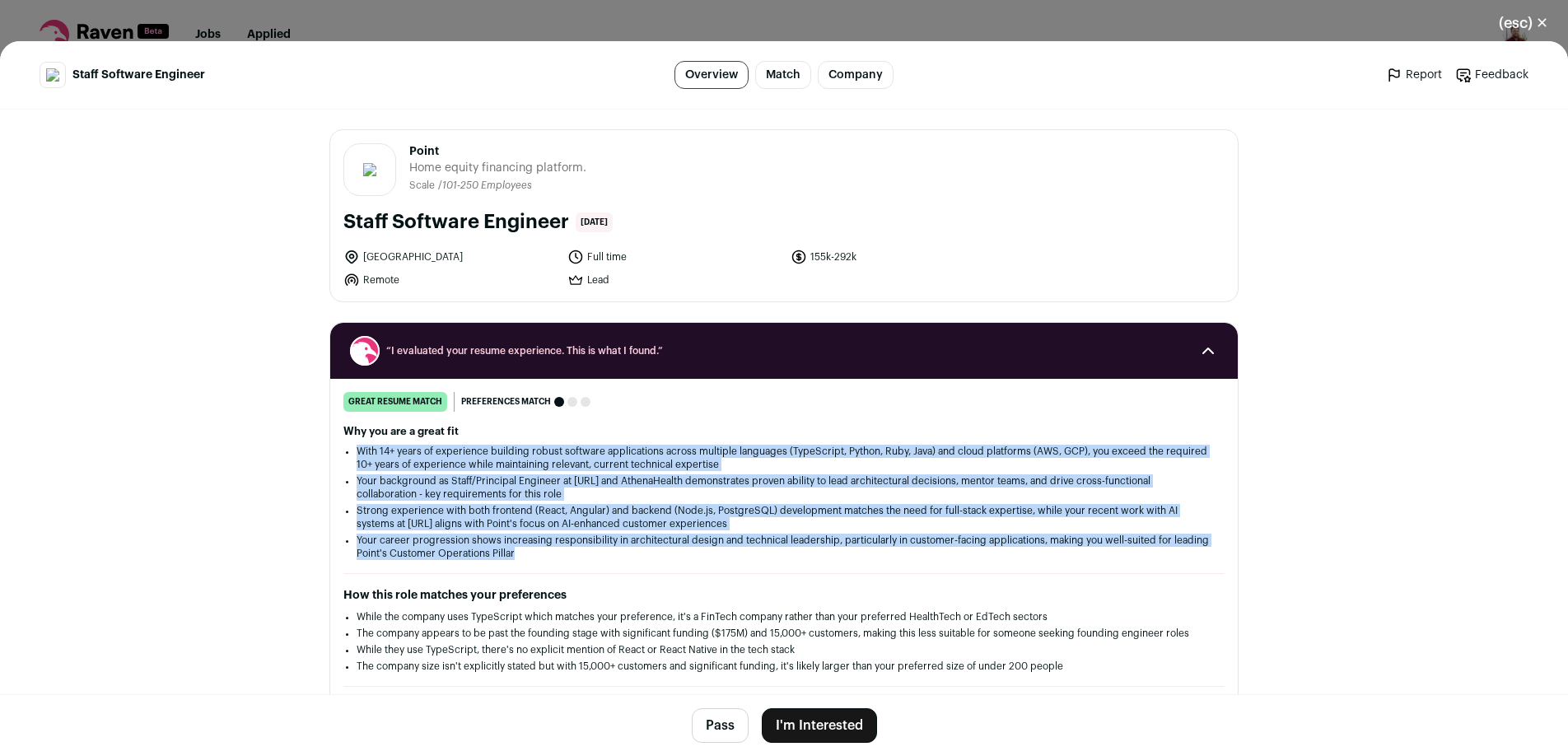
drag, startPoint x: 537, startPoint y: 453, endPoint x: 513, endPoint y: 545, distance: 95.1
click at [513, 545] on ul "With 14+ years of experience building robust software applications across multi…" at bounding box center [784, 502] width 854 height 115
click at [513, 545] on li "Your career progression shows increasing responsibility in architectural design…" at bounding box center [784, 546] width 854 height 27
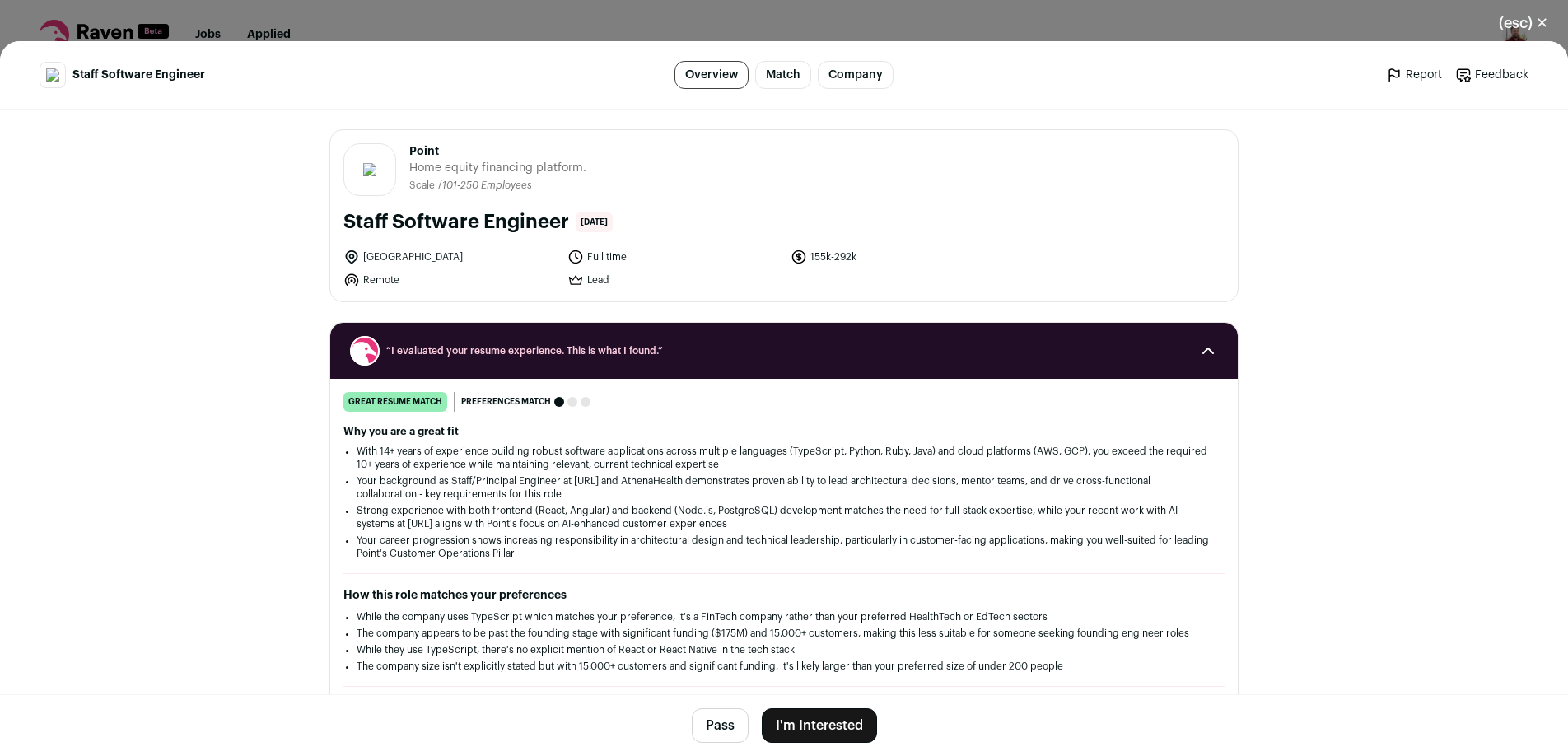
click at [532, 552] on li "Your career progression shows increasing responsibility in architectural design…" at bounding box center [784, 546] width 854 height 27
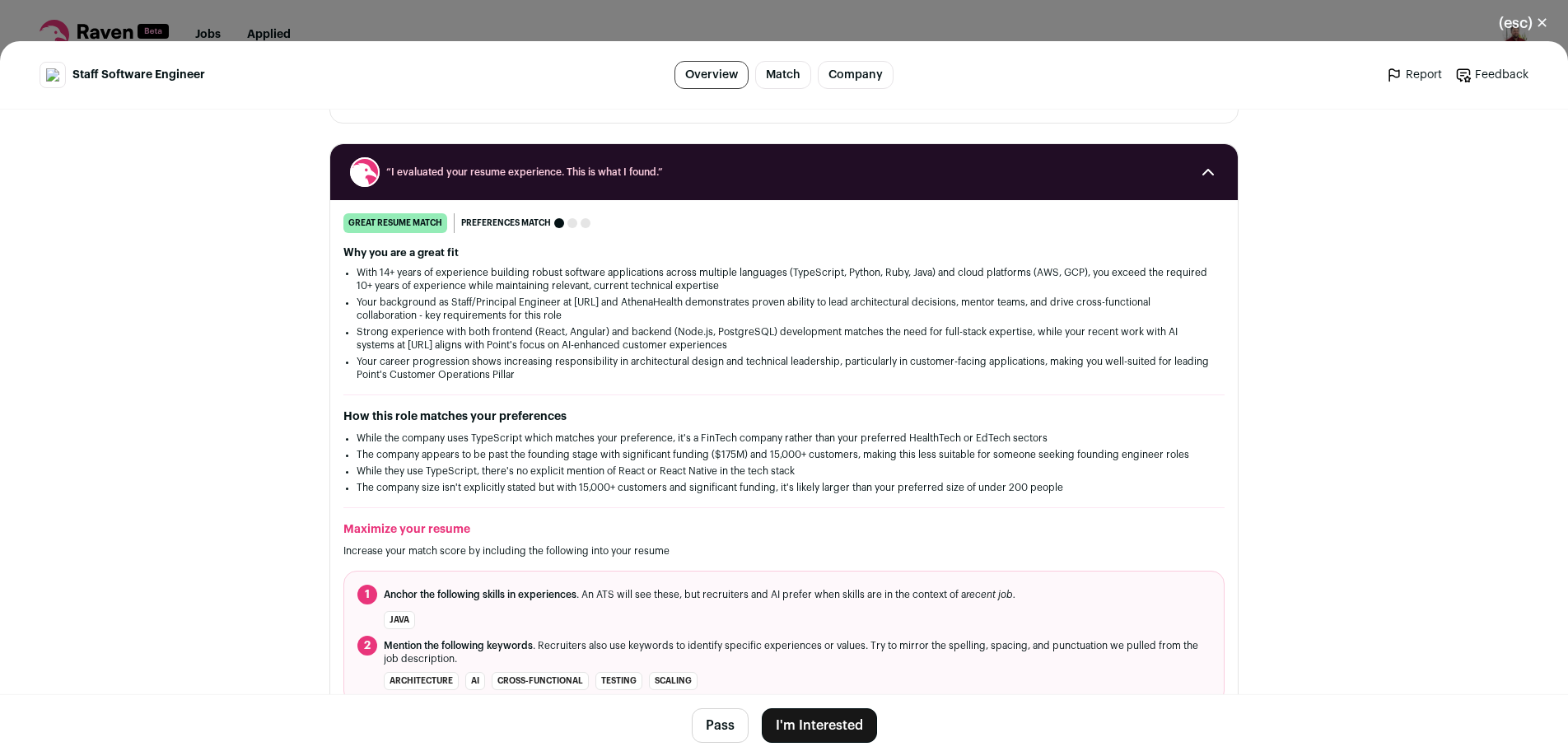
scroll to position [185, 0]
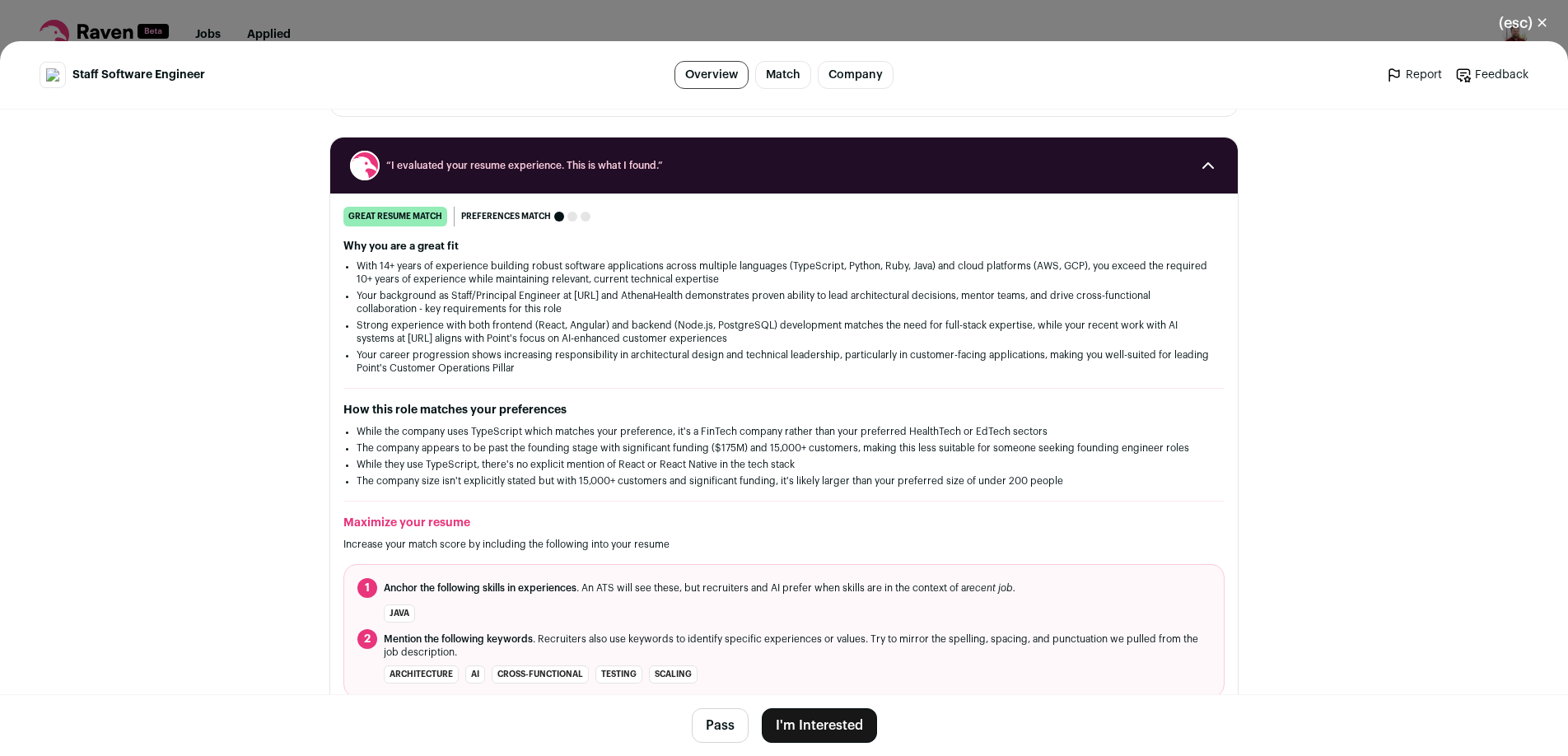
click at [573, 496] on div "great resume match You meet the must-have requirements, the nice-to-have requir…" at bounding box center [784, 452] width 908 height 491
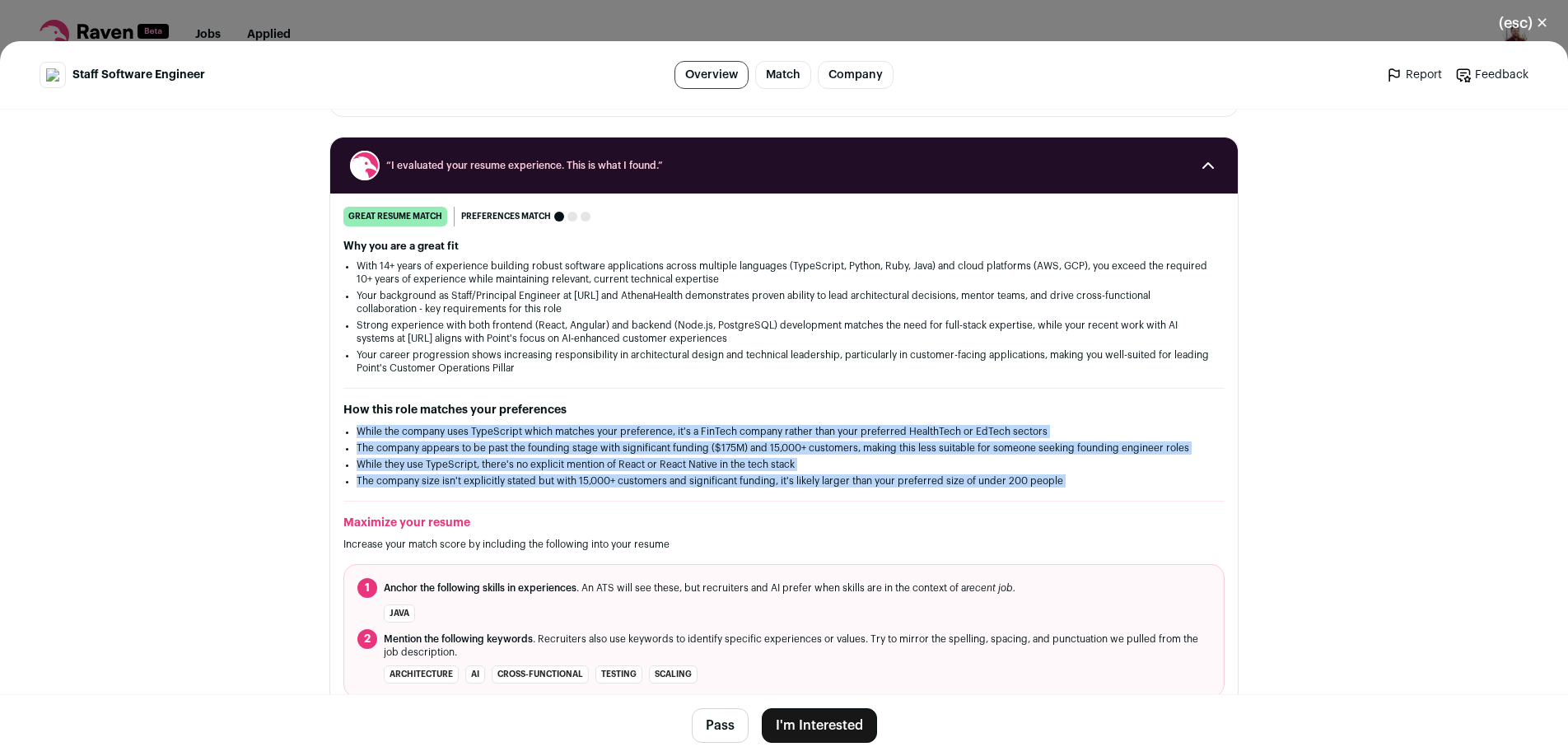
drag, startPoint x: 573, startPoint y: 496, endPoint x: 573, endPoint y: 418, distance: 78.0
click at [573, 418] on div "great resume match You meet the must-have requirements, the nice-to-have requir…" at bounding box center [784, 452] width 908 height 491
click at [573, 418] on div "How this role matches your preferences While the company uses TypeScript which …" at bounding box center [784, 445] width 881 height 86
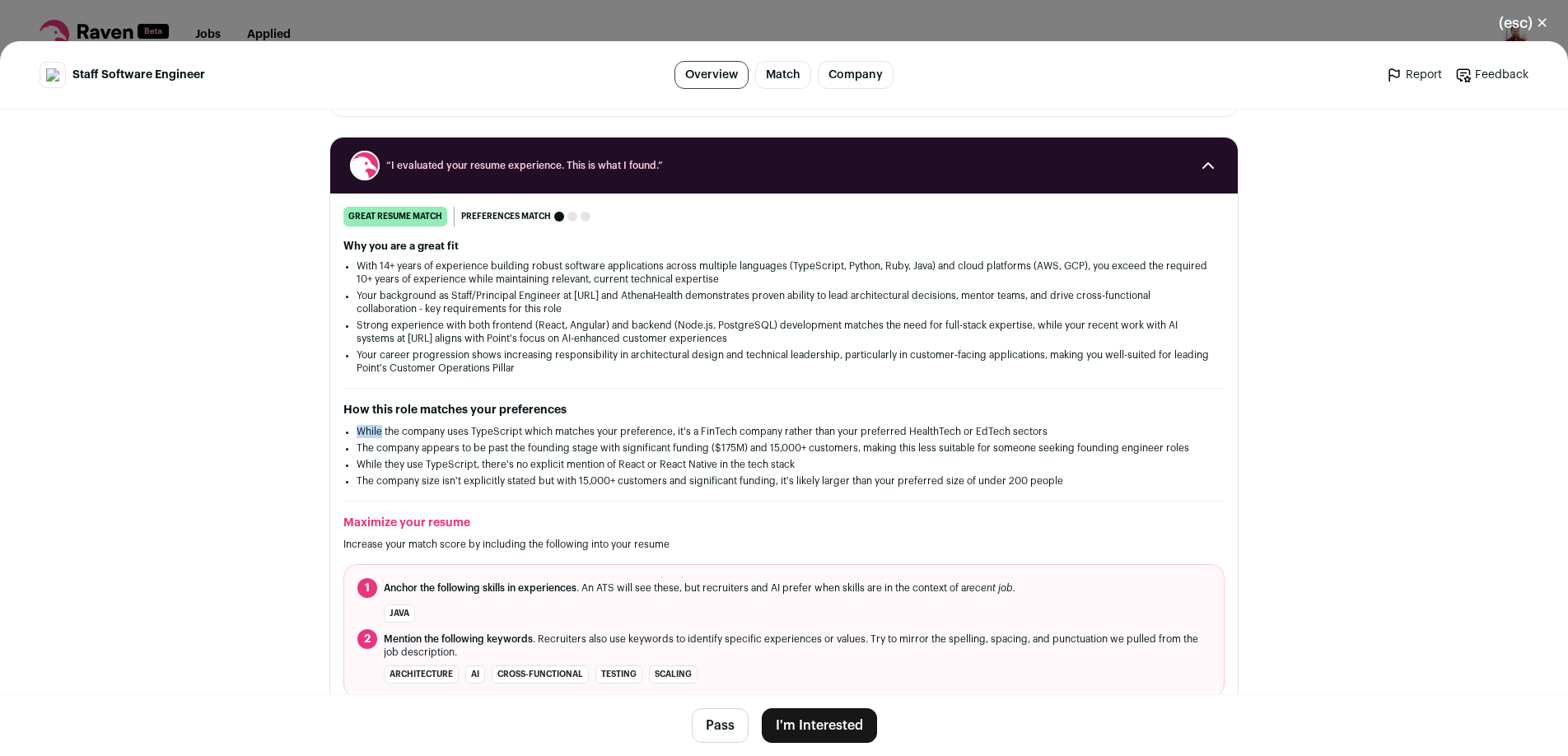
click at [573, 418] on div "How this role matches your preferences While the company uses TypeScript which …" at bounding box center [784, 445] width 881 height 86
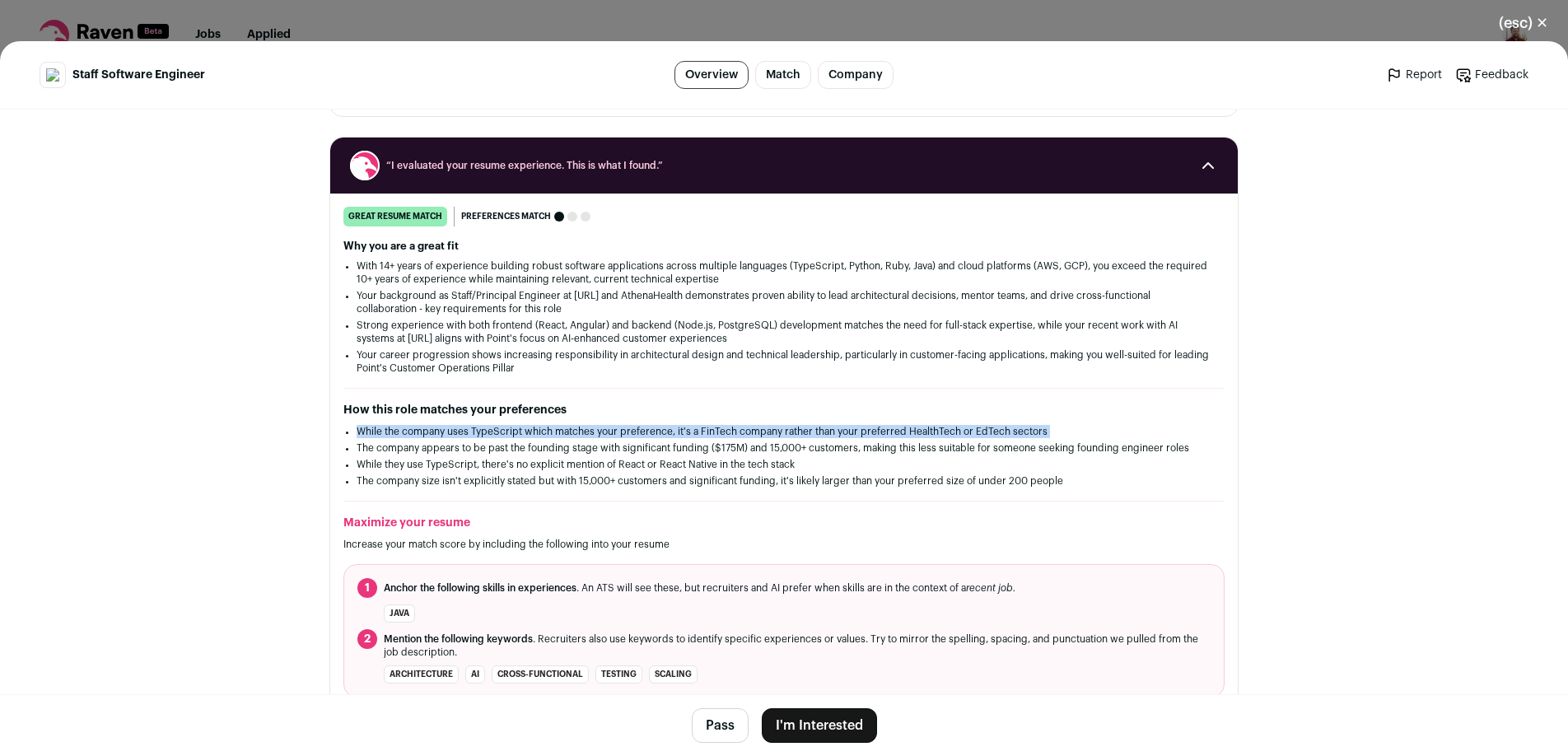
drag, startPoint x: 573, startPoint y: 418, endPoint x: 583, endPoint y: 423, distance: 11.2
click at [583, 423] on div "How this role matches your preferences While the company uses TypeScript which …" at bounding box center [784, 445] width 881 height 86
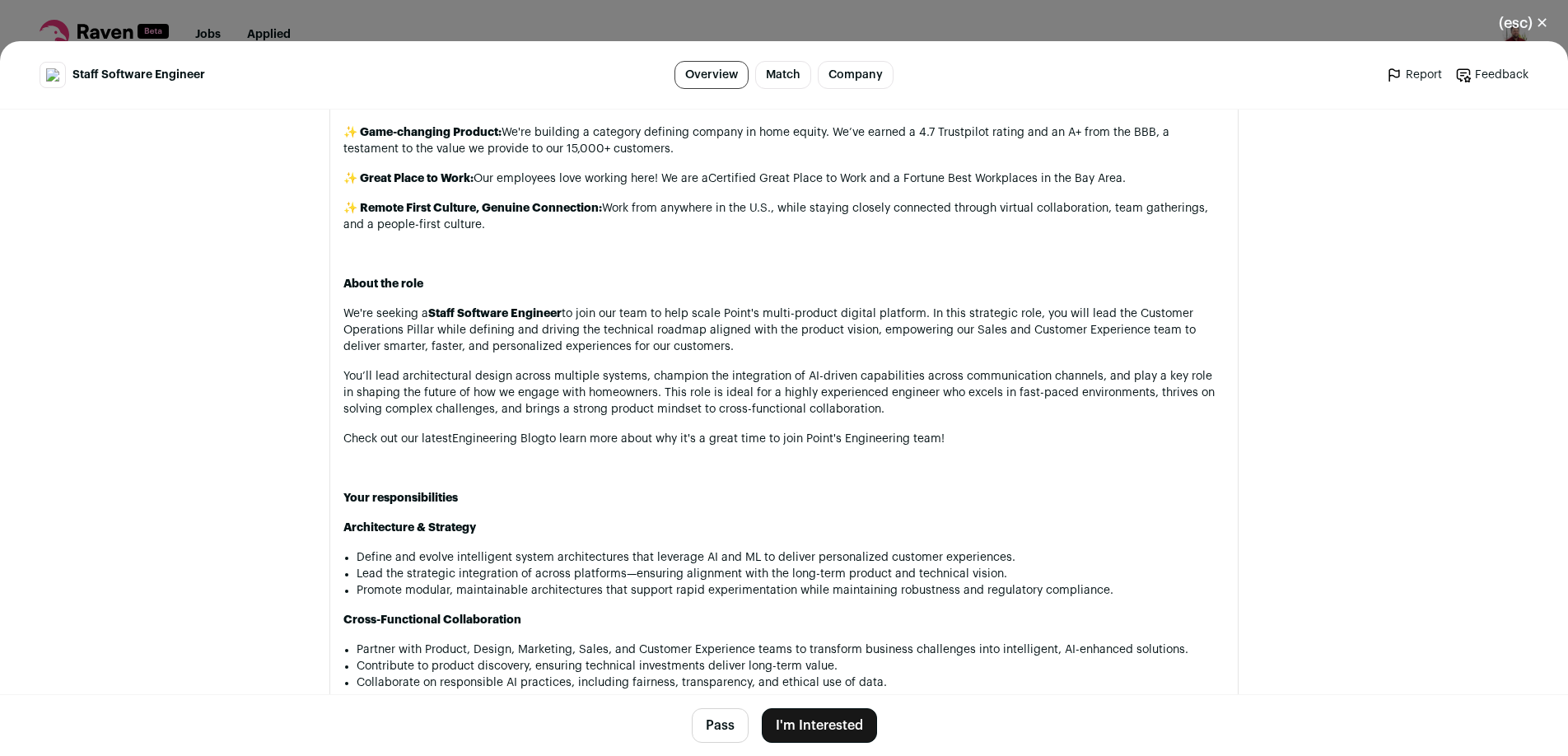
scroll to position [1026, 0]
click at [417, 328] on p "We're seeking a Staff Software Engineer to join our team to help scale Point's …" at bounding box center [784, 331] width 881 height 49
drag, startPoint x: 417, startPoint y: 328, endPoint x: 1161, endPoint y: 310, distance: 744.2
click at [1161, 310] on p "We're seeking a Staff Software Engineer to join our team to help scale Point's …" at bounding box center [784, 331] width 881 height 49
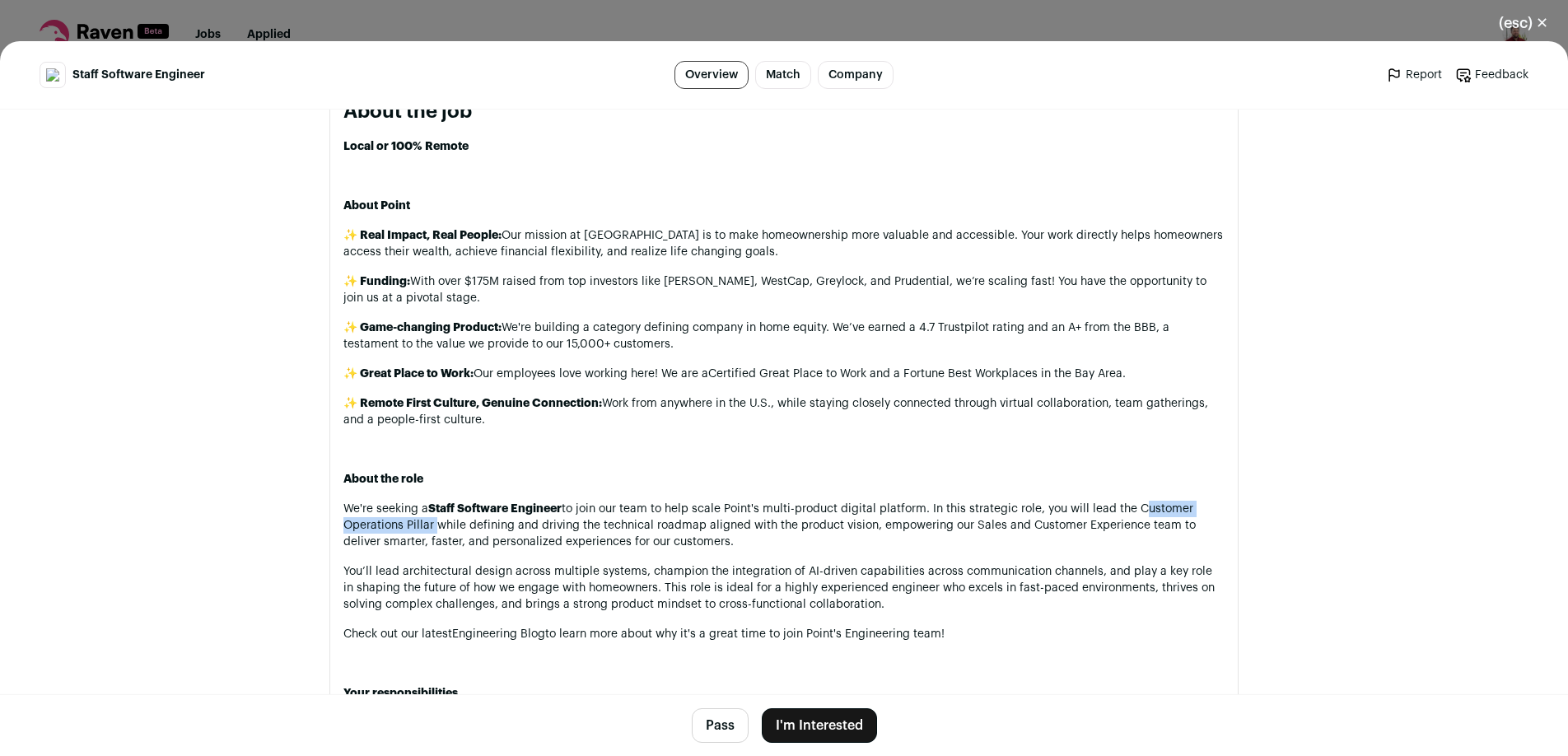
scroll to position [834, 0]
drag, startPoint x: 608, startPoint y: 433, endPoint x: 595, endPoint y: 413, distance: 23.9
click at [595, 413] on p "✨ Remote First Culture, Genuine Connection: Work from anywhere in the U.S., whi…" at bounding box center [784, 408] width 881 height 33
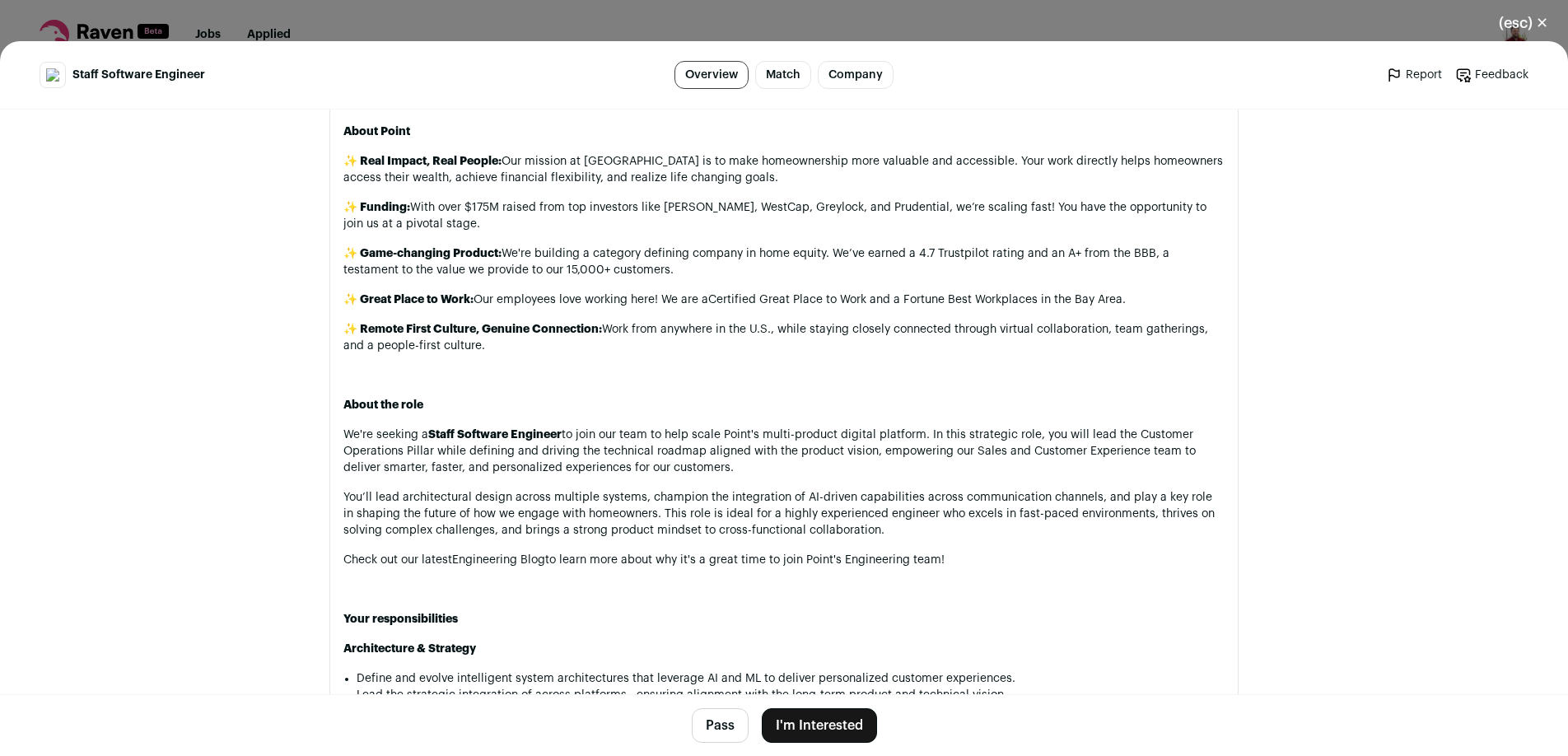
scroll to position [1042, 0]
